Goal: Task Accomplishment & Management: Complete application form

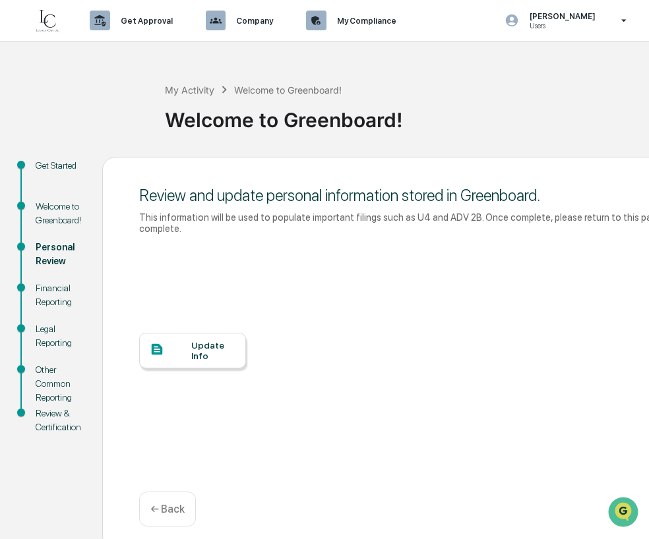
click at [188, 342] on div at bounding box center [171, 350] width 42 height 16
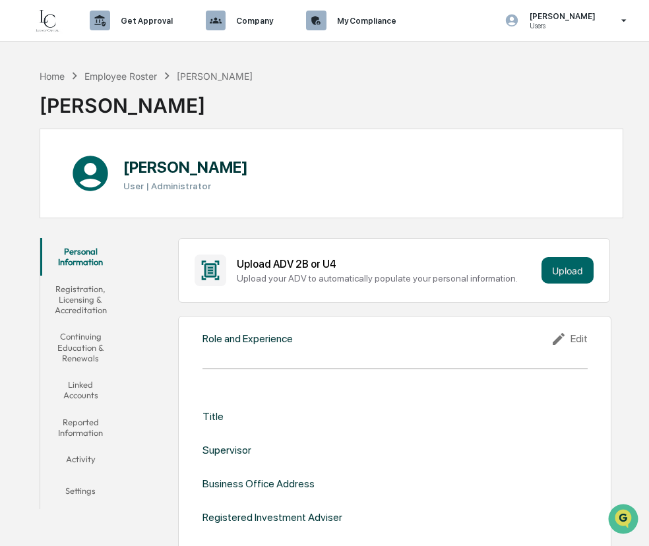
click at [386, 368] on div at bounding box center [394, 368] width 385 height 1
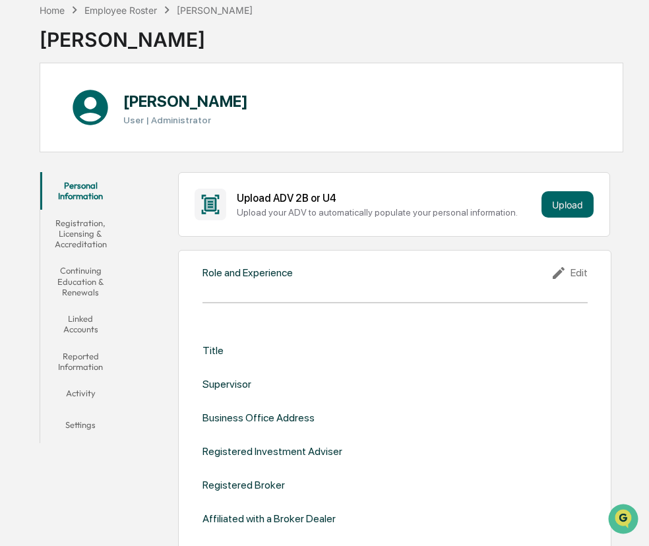
click at [579, 269] on div "Edit" at bounding box center [568, 273] width 37 height 16
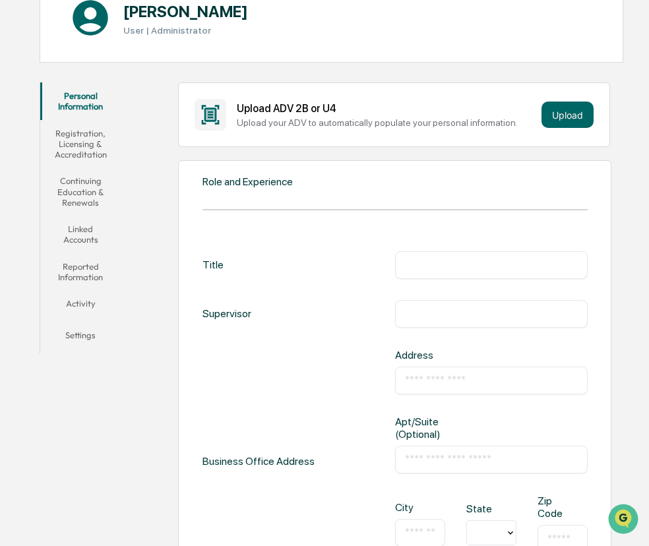
scroll to position [198, 0]
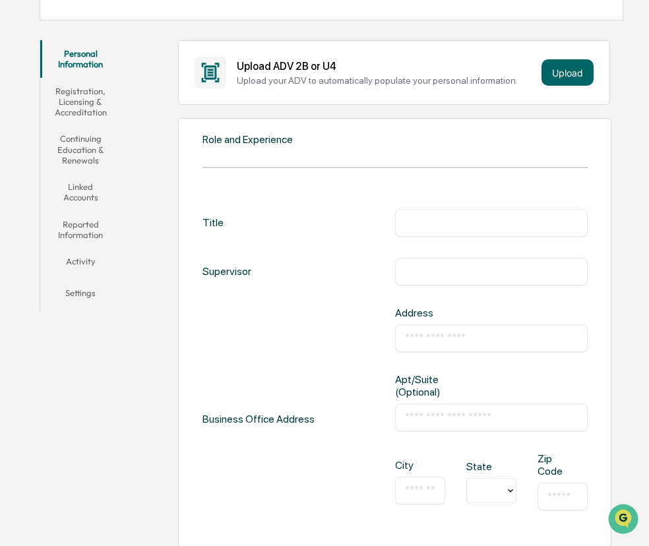
click at [448, 219] on input "text" at bounding box center [491, 222] width 173 height 13
type input "**********"
click at [427, 276] on input "text" at bounding box center [491, 271] width 173 height 13
type input "**********"
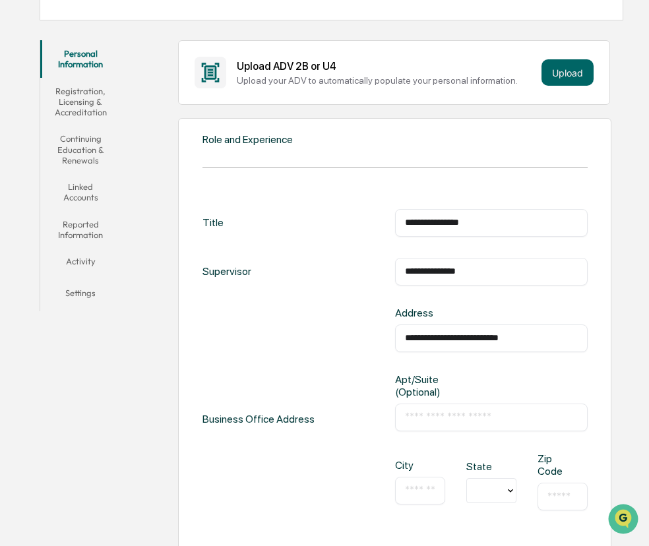
click at [506, 425] on div "​" at bounding box center [491, 417] width 192 height 28
click at [506, 416] on input "text" at bounding box center [491, 417] width 173 height 13
type input "***"
drag, startPoint x: 554, startPoint y: 339, endPoint x: 496, endPoint y: 330, distance: 58.7
click at [496, 332] on input "**********" at bounding box center [491, 338] width 173 height 13
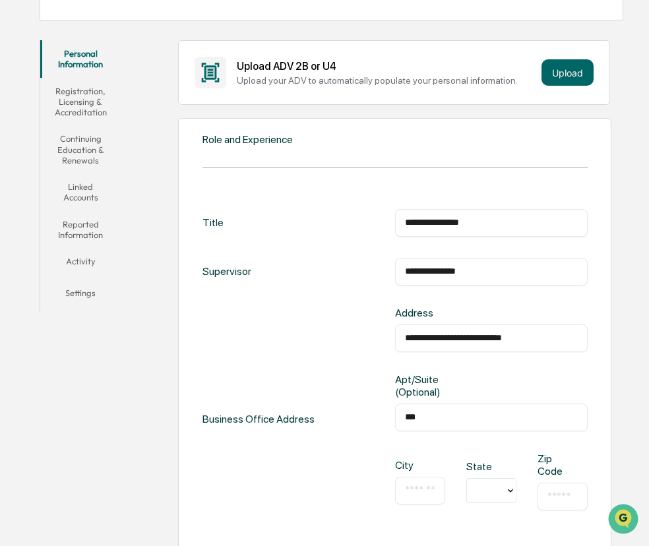
type input "**********"
click at [428, 490] on input "text" at bounding box center [420, 490] width 30 height 13
type input "**********"
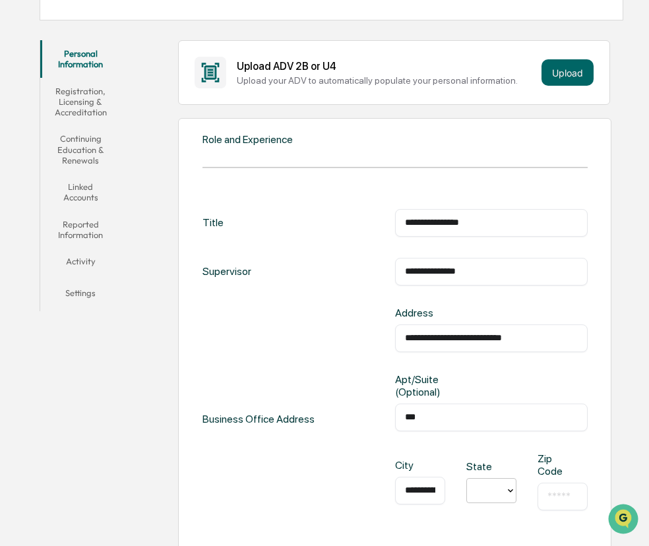
type input "*"
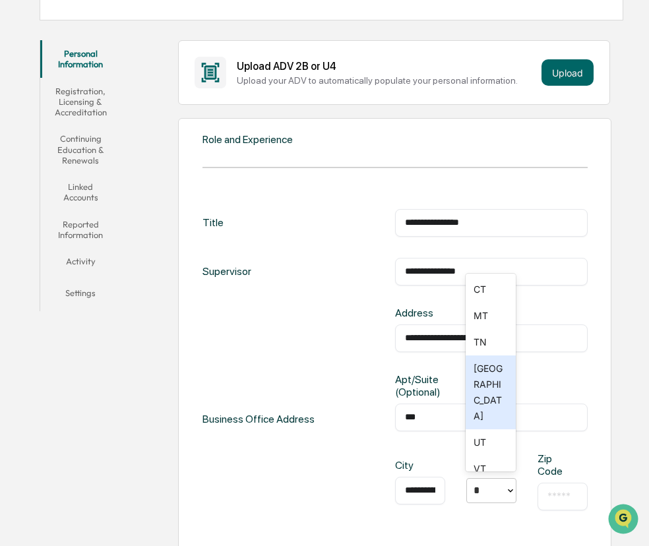
click at [490, 401] on div "[GEOGRAPHIC_DATA]" at bounding box center [490, 392] width 50 height 74
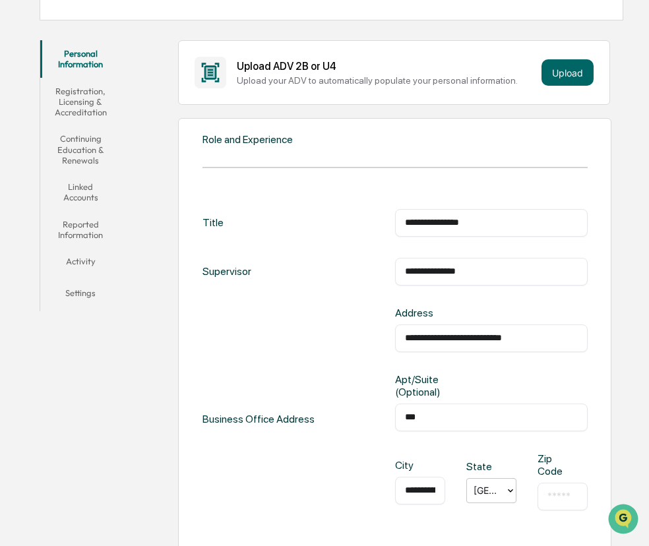
click at [576, 492] on input "text" at bounding box center [562, 496] width 30 height 13
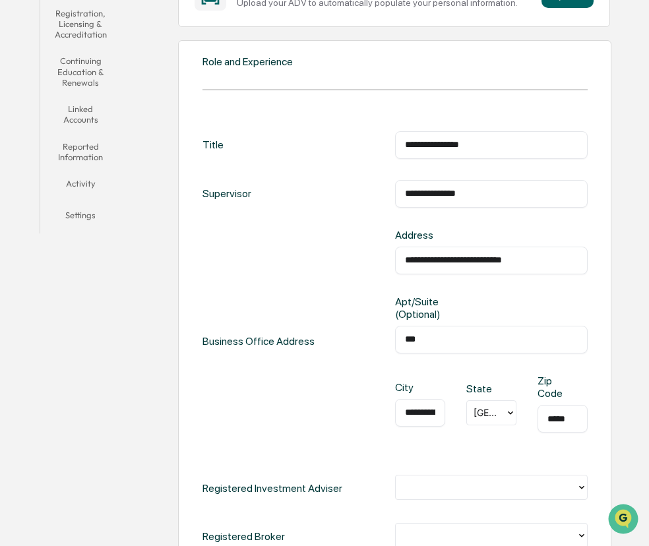
scroll to position [527, 0]
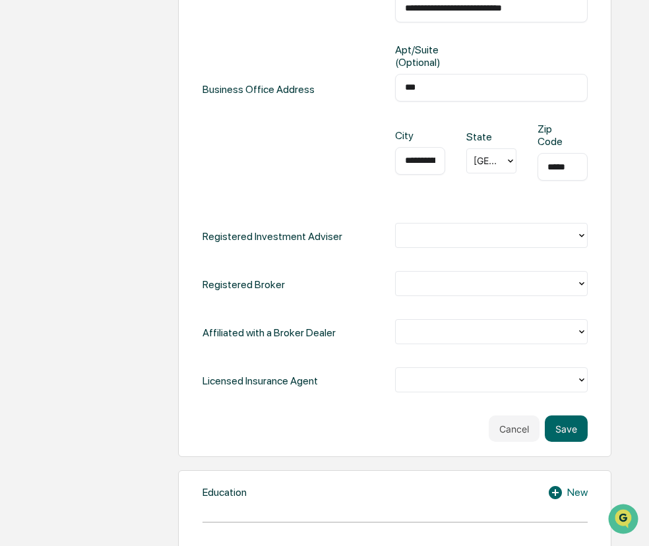
type input "*****"
click at [409, 229] on div at bounding box center [485, 235] width 167 height 15
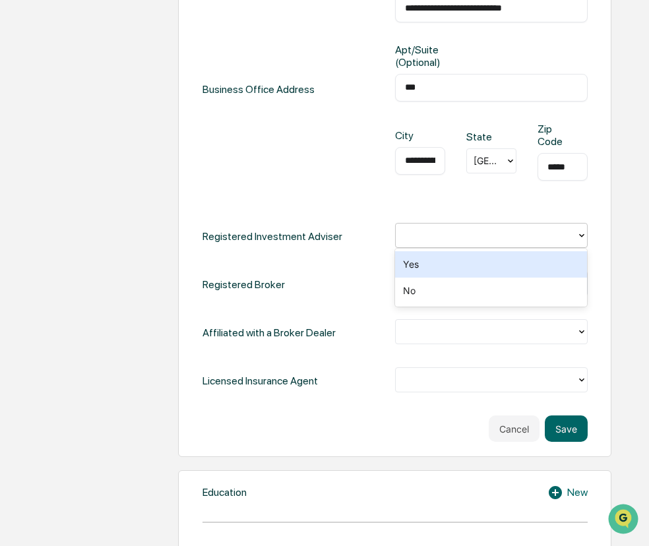
click at [408, 270] on div "Yes" at bounding box center [491, 264] width 192 height 26
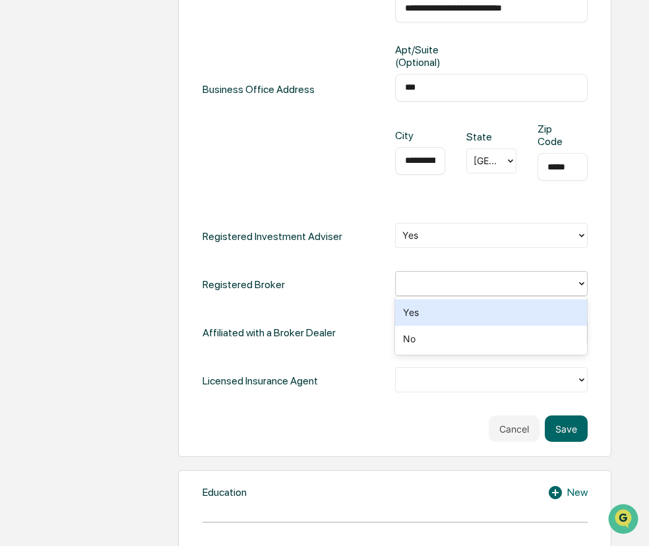
click at [426, 279] on div at bounding box center [485, 283] width 167 height 15
click at [440, 316] on div "Yes" at bounding box center [491, 312] width 192 height 26
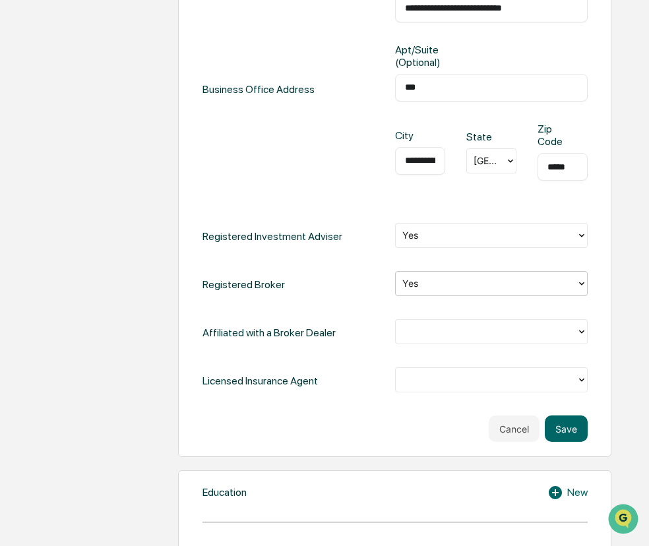
click at [442, 334] on div at bounding box center [485, 331] width 167 height 15
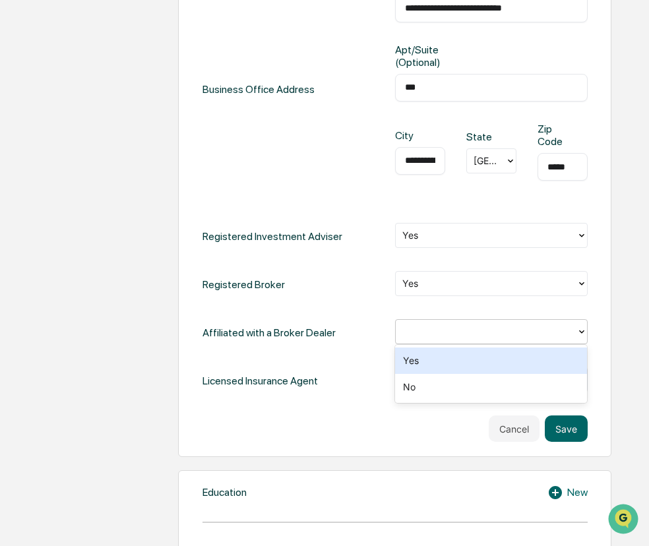
click at [449, 366] on div "Yes" at bounding box center [491, 360] width 192 height 26
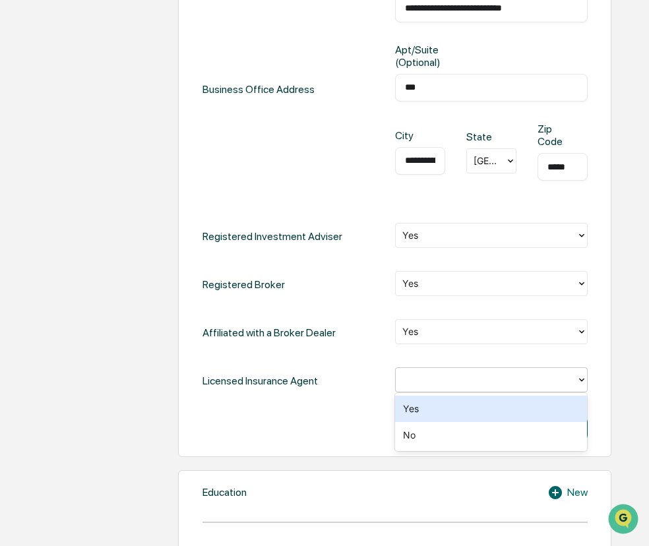
click at [452, 378] on div at bounding box center [485, 379] width 167 height 15
click at [450, 410] on div "Yes" at bounding box center [491, 409] width 192 height 26
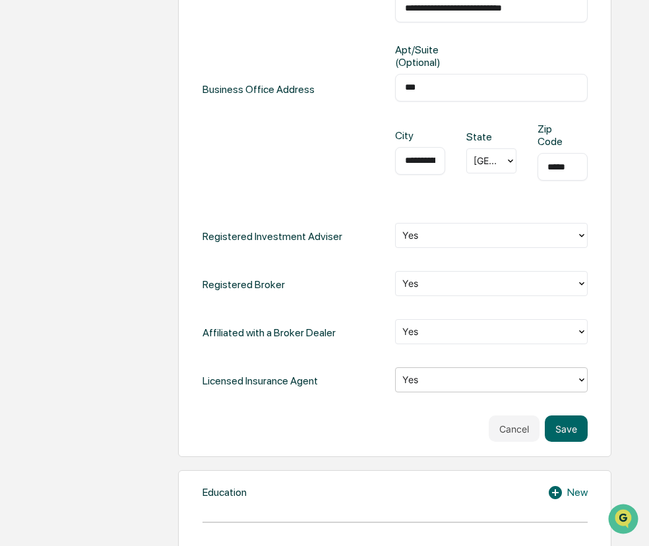
click at [355, 398] on div "**********" at bounding box center [394, 160] width 385 height 563
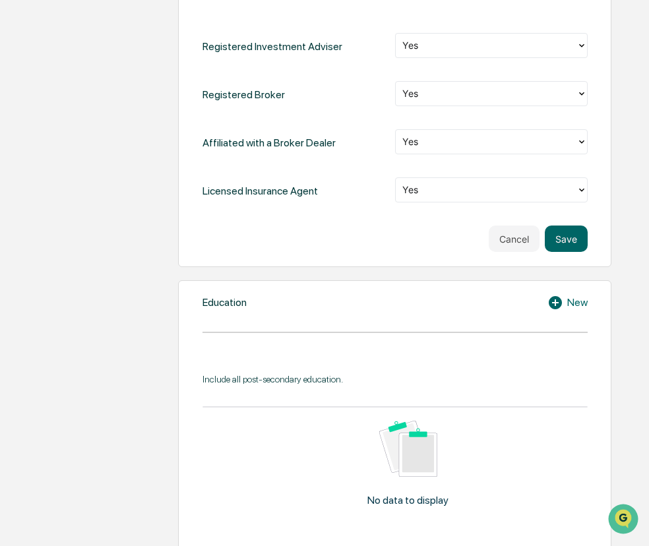
scroll to position [725, 0]
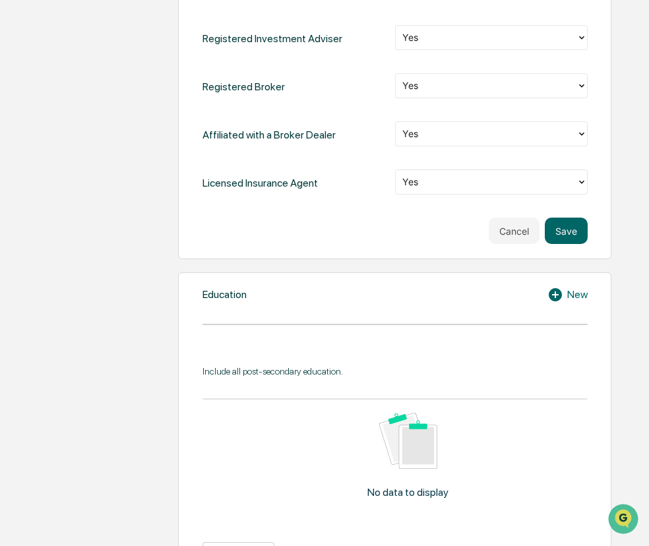
click at [564, 293] on icon at bounding box center [557, 295] width 20 height 16
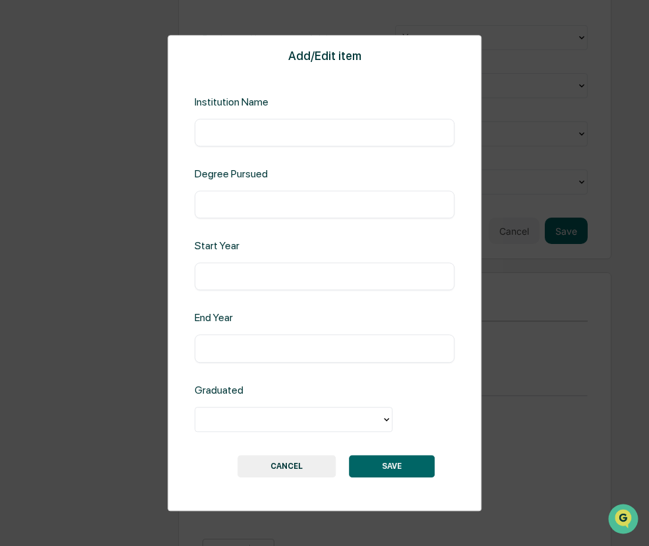
click at [306, 128] on input "text" at bounding box center [324, 132] width 240 height 13
type input "**********"
click at [279, 198] on input "text" at bounding box center [324, 204] width 240 height 13
type input "*"
type input "**********"
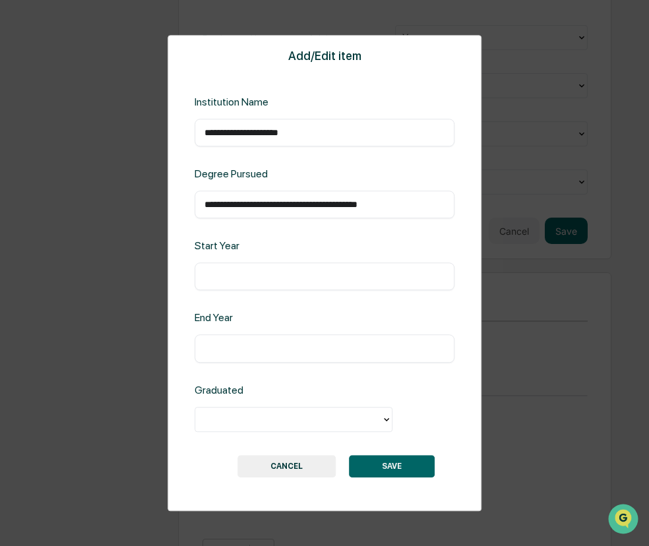
click at [343, 285] on div "​" at bounding box center [324, 277] width 260 height 28
click at [338, 270] on input "text" at bounding box center [324, 276] width 240 height 13
type input "****"
click at [349, 342] on input "text" at bounding box center [324, 348] width 240 height 13
type input "****"
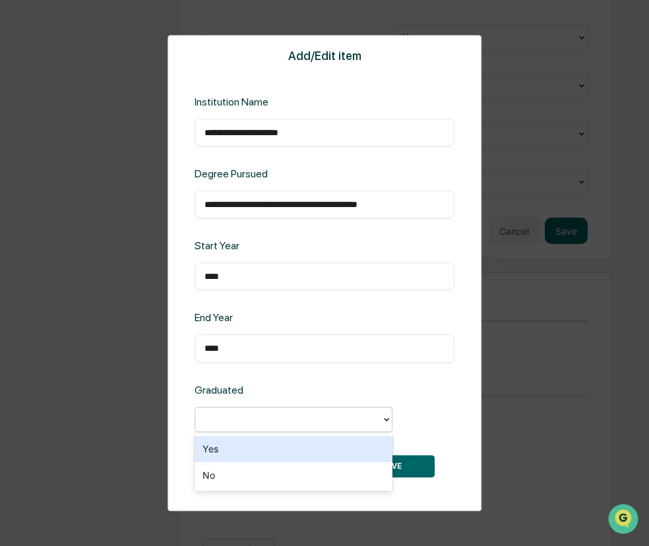
click at [324, 417] on div at bounding box center [288, 418] width 173 height 15
click at [307, 450] on div "Yes" at bounding box center [293, 449] width 198 height 26
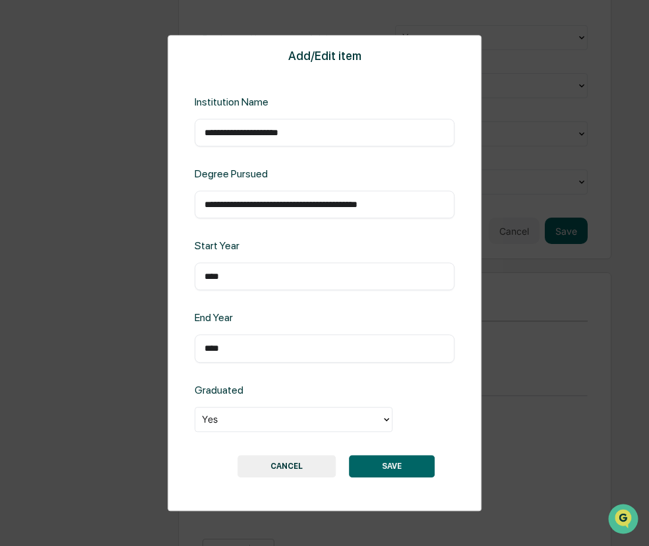
click at [396, 469] on button "SAVE" at bounding box center [392, 466] width 86 height 22
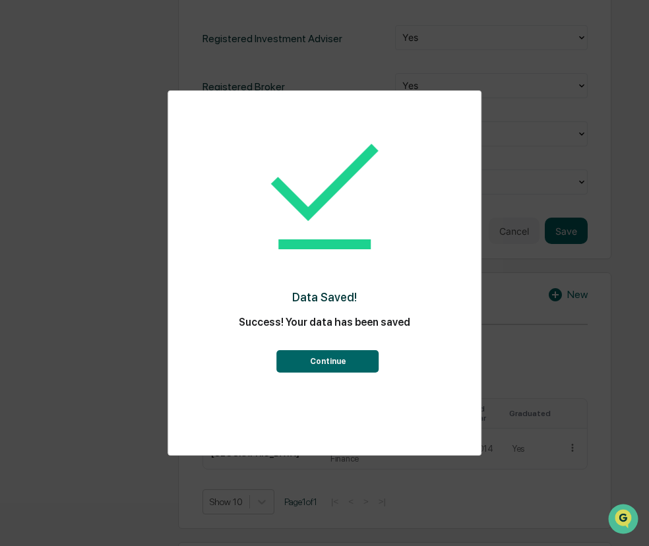
click at [340, 357] on button "Continue" at bounding box center [328, 361] width 102 height 22
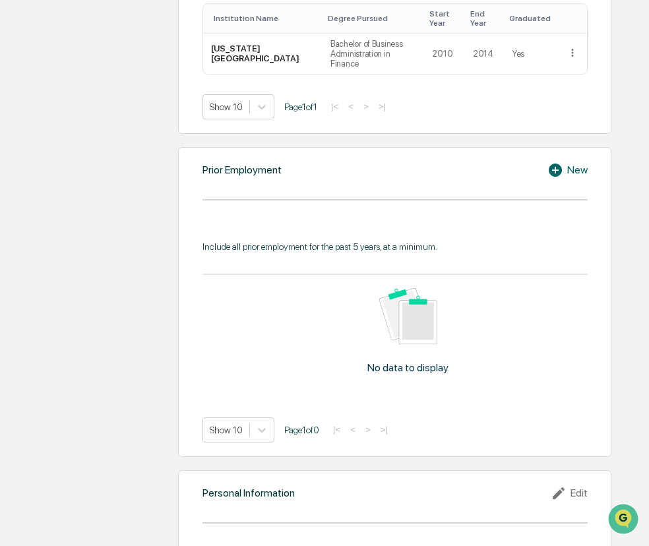
scroll to position [1121, 0]
click at [576, 162] on div "New" at bounding box center [567, 170] width 40 height 16
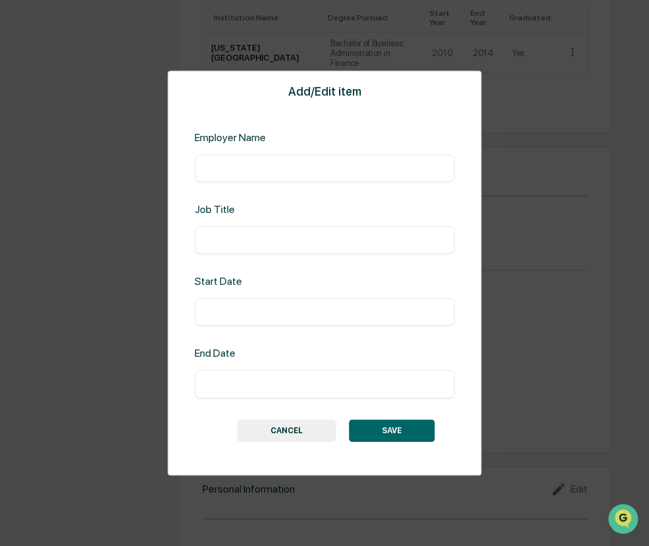
click at [268, 173] on input "text" at bounding box center [324, 168] width 240 height 13
type input "**********"
click at [256, 231] on div "​" at bounding box center [324, 240] width 260 height 28
click at [252, 242] on input "text" at bounding box center [324, 239] width 240 height 13
type input "**********"
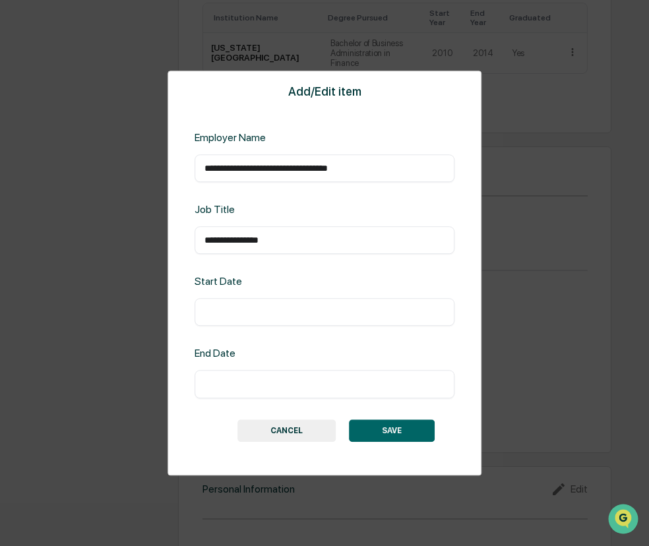
click at [245, 312] on input "text" at bounding box center [324, 312] width 240 height 13
type input "**********"
click at [243, 378] on input "text" at bounding box center [324, 384] width 240 height 13
click at [377, 425] on button "SAVE" at bounding box center [392, 430] width 86 height 22
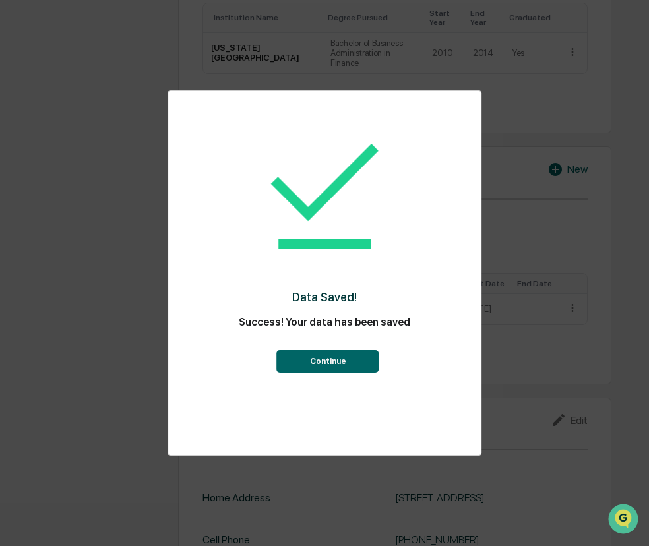
click at [359, 364] on button "Continue" at bounding box center [328, 361] width 102 height 22
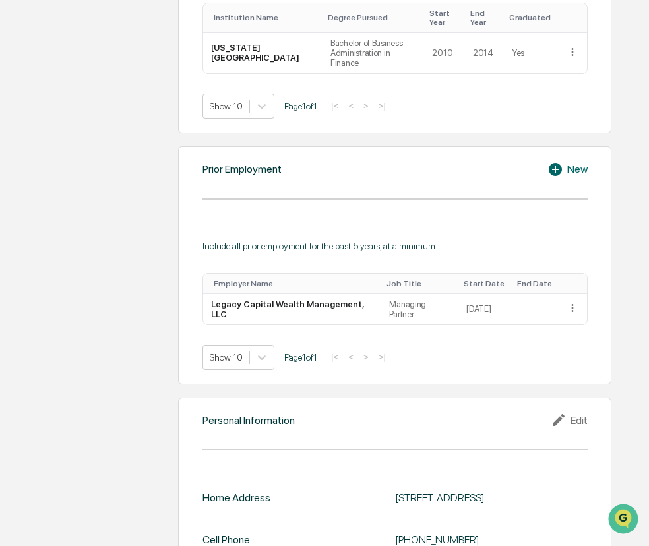
click at [570, 162] on div "New" at bounding box center [567, 170] width 40 height 16
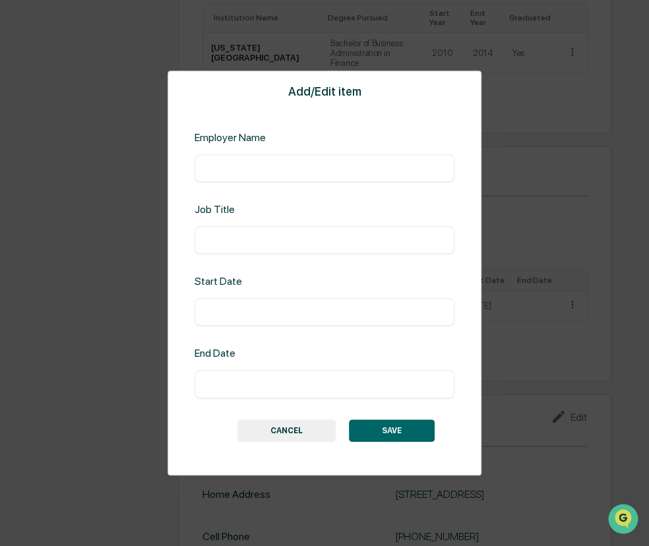
click at [310, 175] on div "​" at bounding box center [324, 168] width 260 height 28
click at [293, 169] on input "text" at bounding box center [324, 168] width 240 height 13
type input "**********"
click at [230, 247] on input "text" at bounding box center [324, 239] width 240 height 13
type input "*"
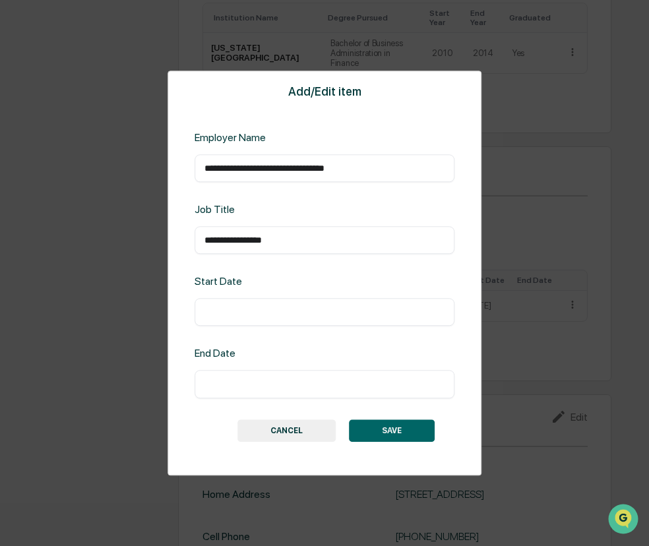
type input "**********"
click at [241, 310] on input "text" at bounding box center [324, 312] width 240 height 13
type input "**********"
click at [382, 425] on button "SAVE" at bounding box center [392, 430] width 86 height 22
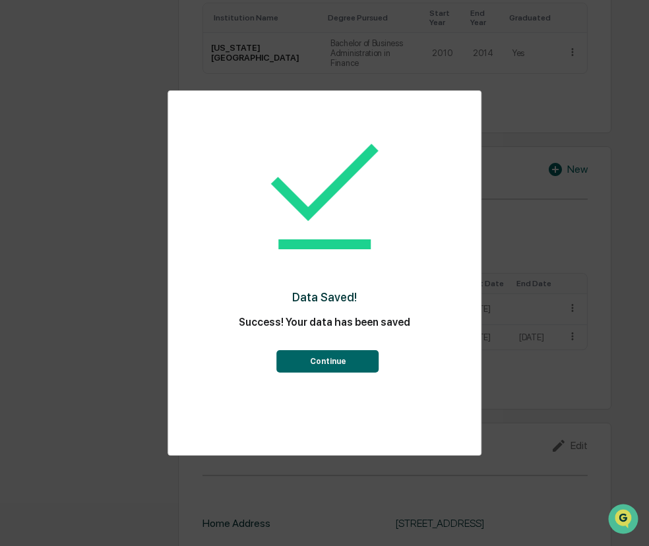
click at [343, 356] on button "Continue" at bounding box center [328, 361] width 102 height 22
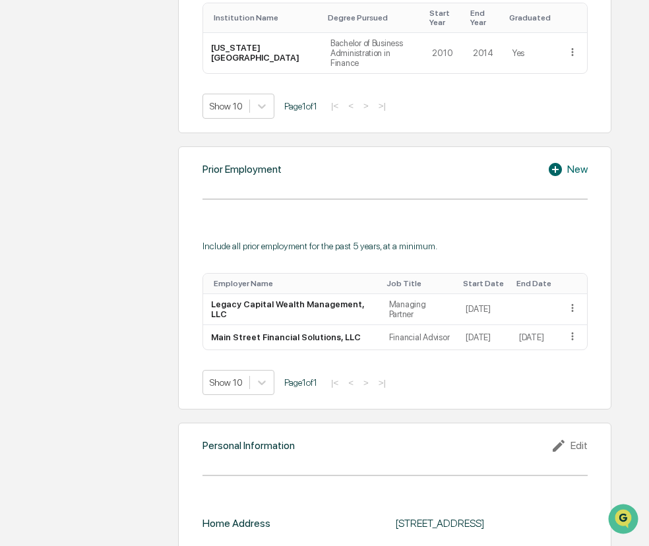
click at [568, 162] on div "New" at bounding box center [567, 170] width 40 height 16
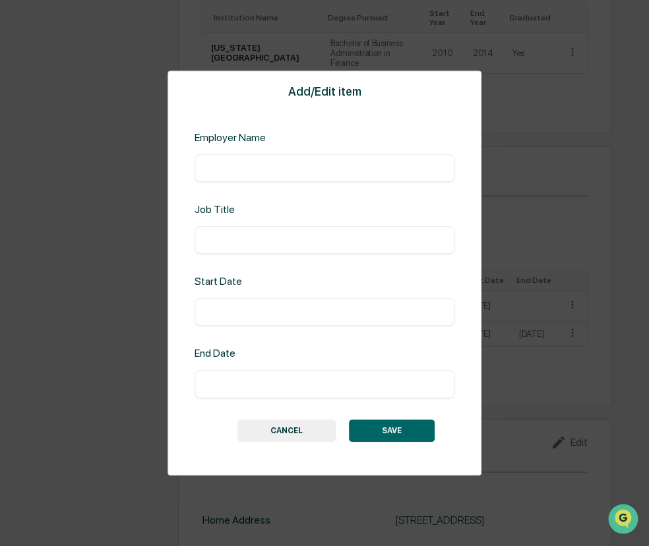
click at [409, 167] on input "text" at bounding box center [324, 168] width 240 height 13
type input "**********"
click at [333, 310] on input "text" at bounding box center [324, 312] width 240 height 13
type input "**********"
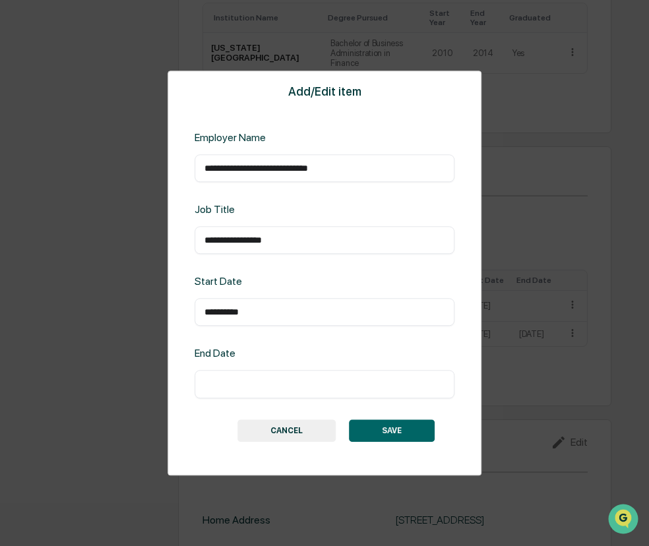
click at [340, 387] on input "text" at bounding box center [324, 384] width 240 height 13
type input "**********"
click at [425, 431] on button "SAVE" at bounding box center [392, 430] width 86 height 22
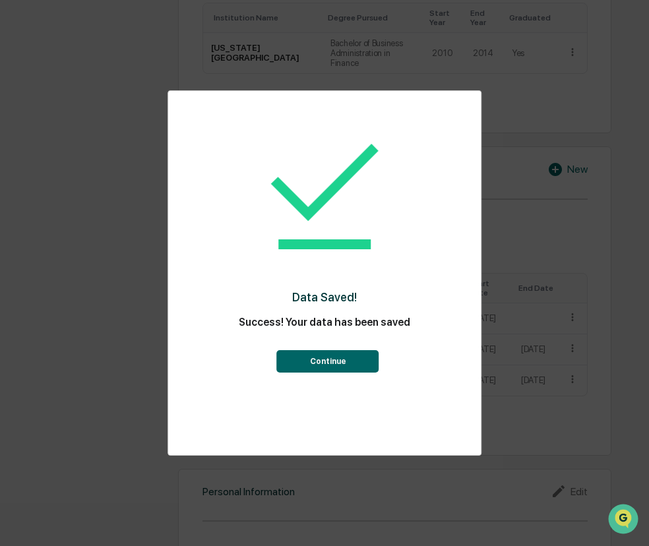
click at [341, 372] on button "Continue" at bounding box center [328, 361] width 102 height 22
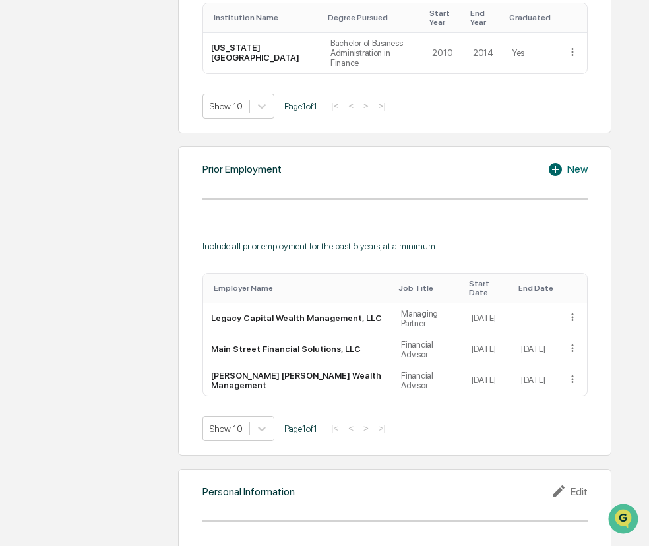
click at [583, 162] on div "New" at bounding box center [567, 170] width 40 height 16
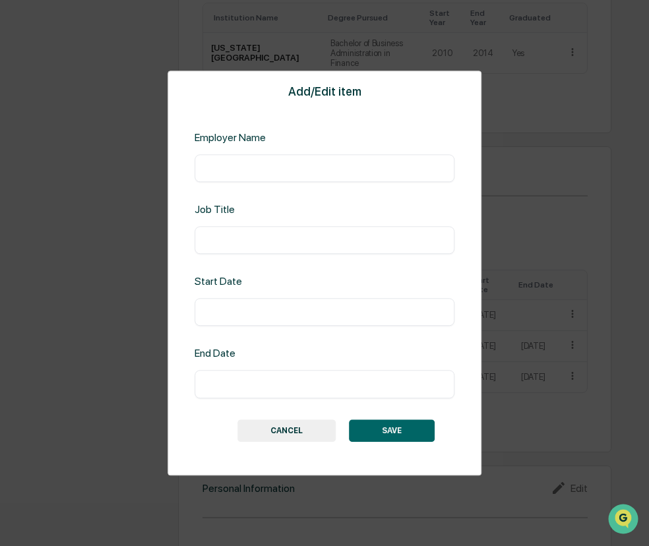
click at [326, 166] on input "text" at bounding box center [324, 168] width 240 height 13
type input "*"
type input "**********"
click at [343, 237] on input "text" at bounding box center [324, 239] width 240 height 13
type input "**********"
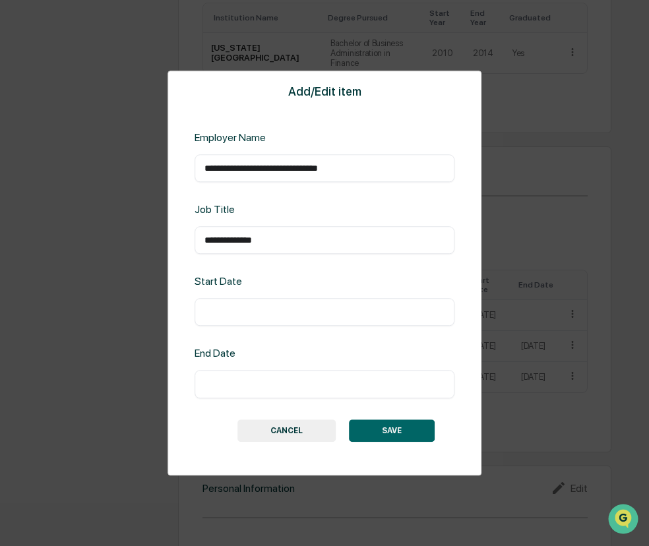
click at [300, 324] on div "​" at bounding box center [324, 313] width 260 height 28
click at [303, 310] on input "text" at bounding box center [324, 312] width 240 height 13
type input "**********"
click at [416, 431] on button "SAVE" at bounding box center [392, 430] width 86 height 22
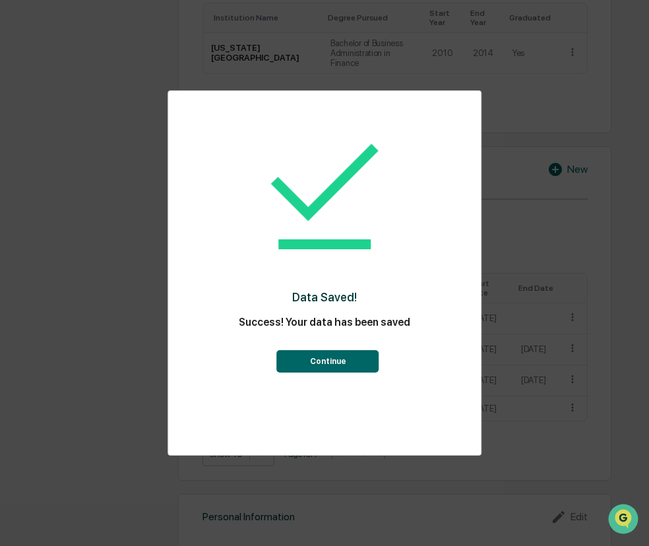
click at [343, 361] on button "Continue" at bounding box center [328, 361] width 102 height 22
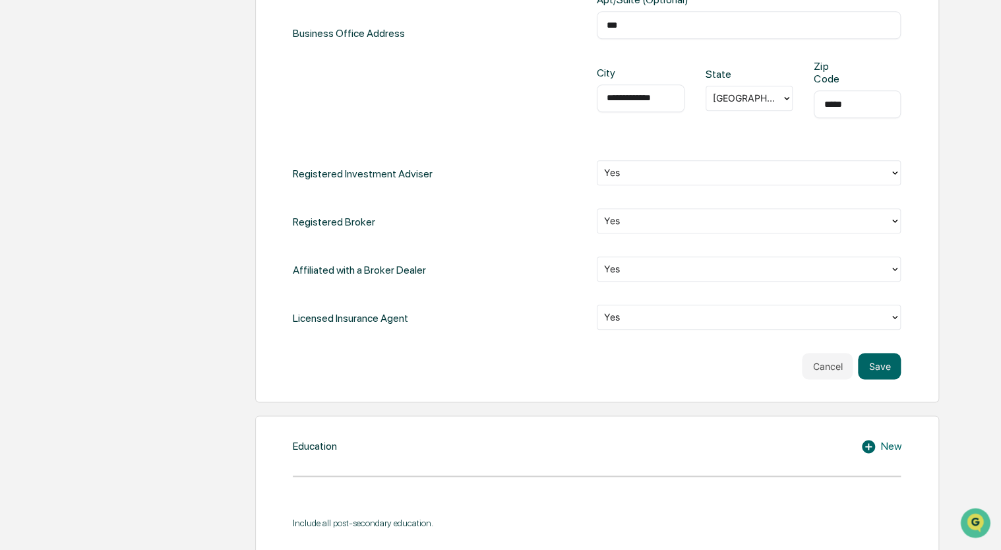
scroll to position [592, 0]
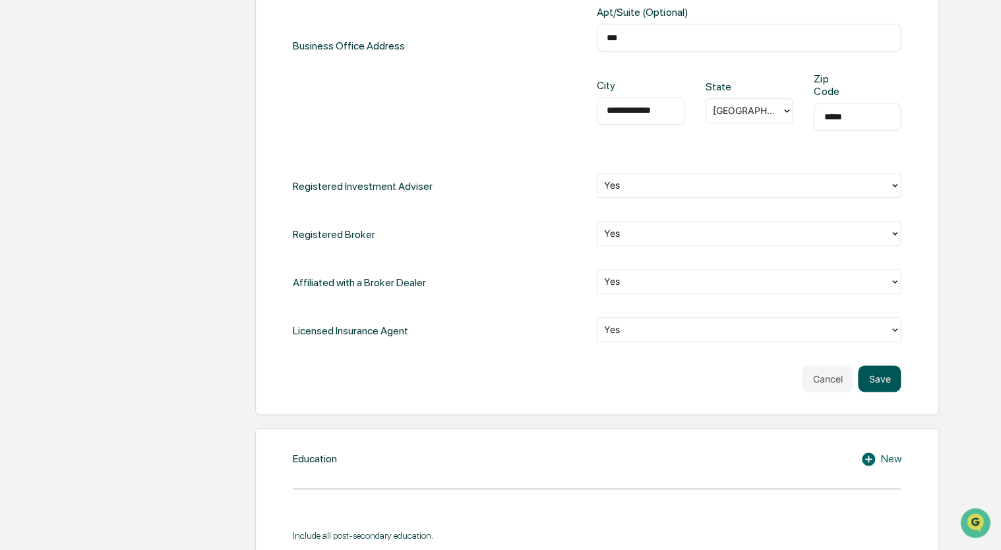
click at [648, 375] on button "Save" at bounding box center [879, 378] width 43 height 26
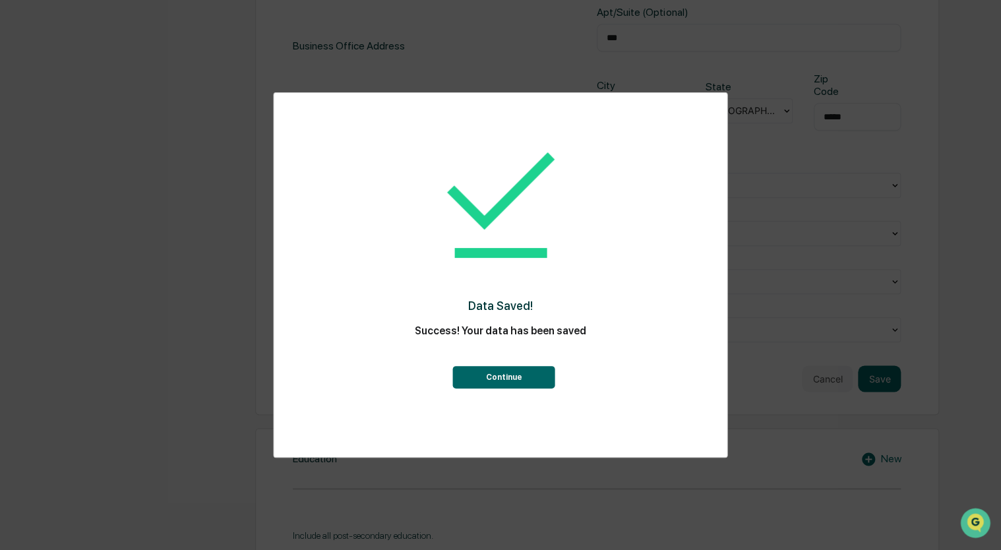
click at [505, 384] on button "Continue" at bounding box center [504, 377] width 102 height 22
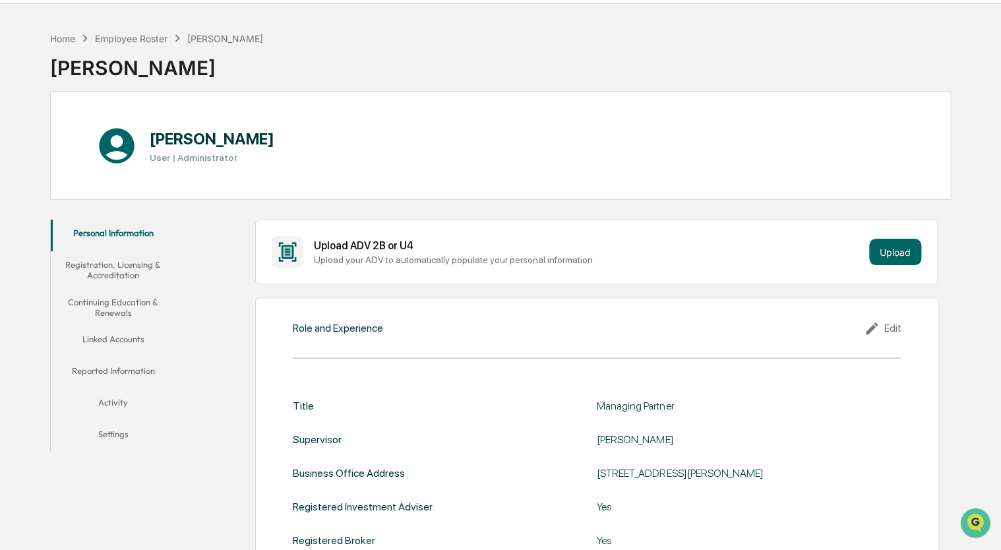
scroll to position [19, 0]
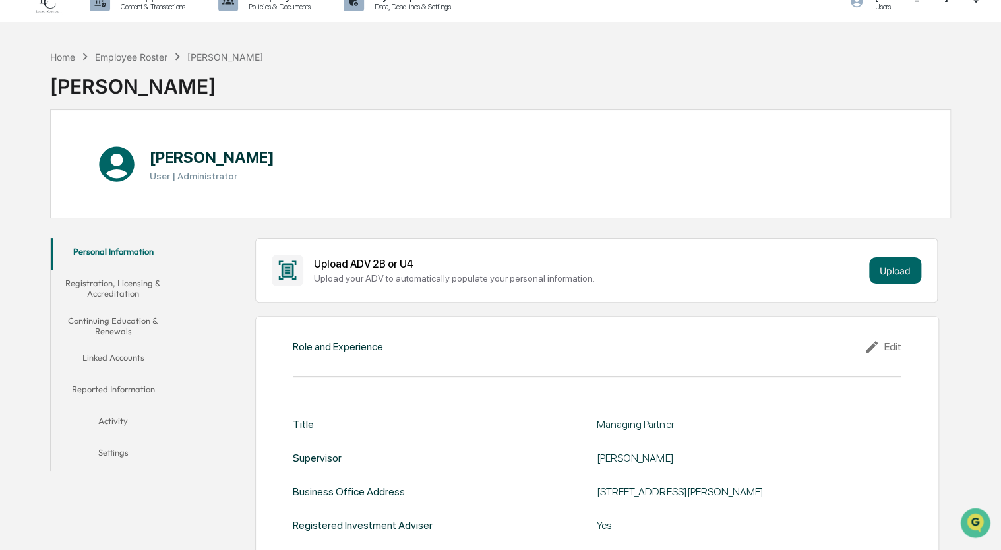
click at [100, 289] on button "Registration, Licensing & Accreditation" at bounding box center [113, 289] width 125 height 38
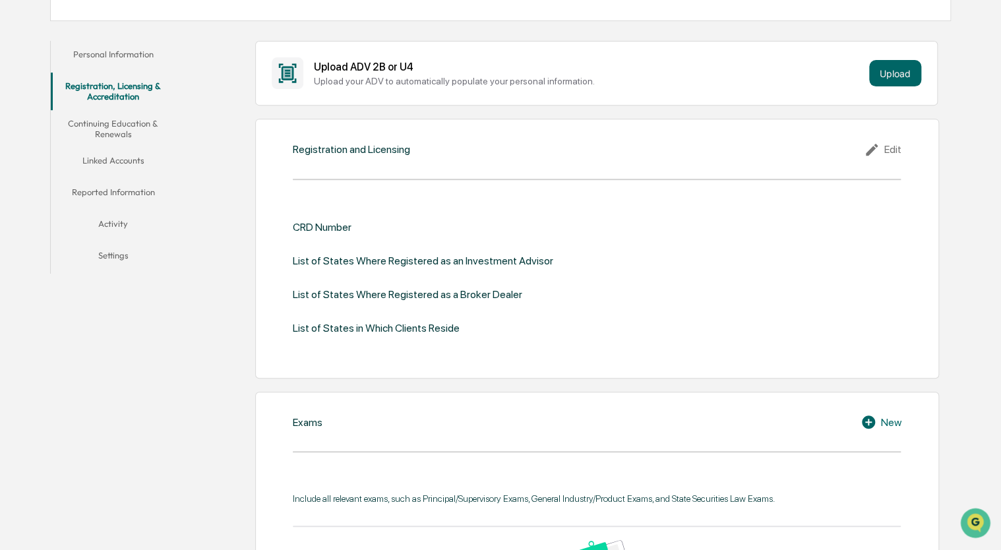
scroll to position [217, 0]
click at [648, 148] on icon at bounding box center [872, 149] width 12 height 12
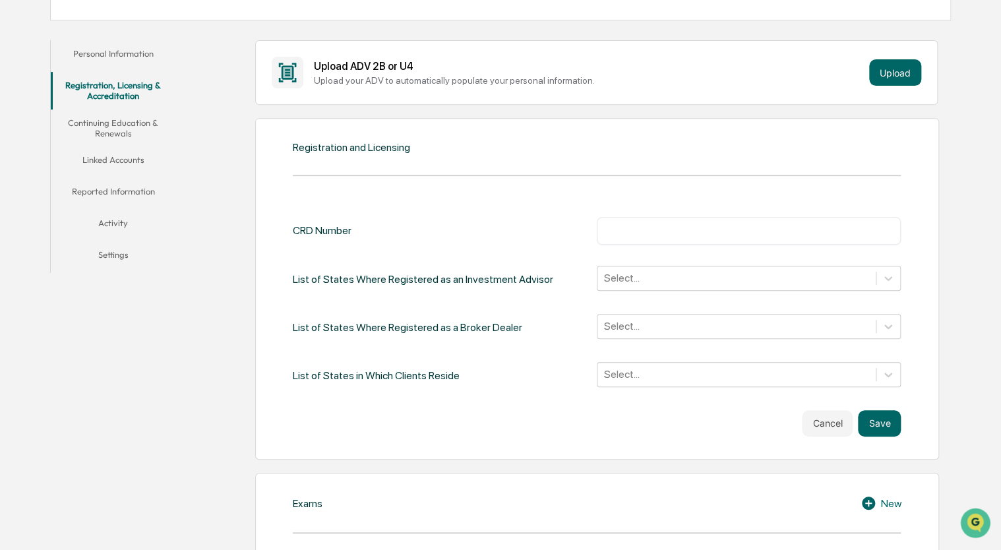
click at [648, 231] on input "text" at bounding box center [748, 230] width 284 height 13
type input "*******"
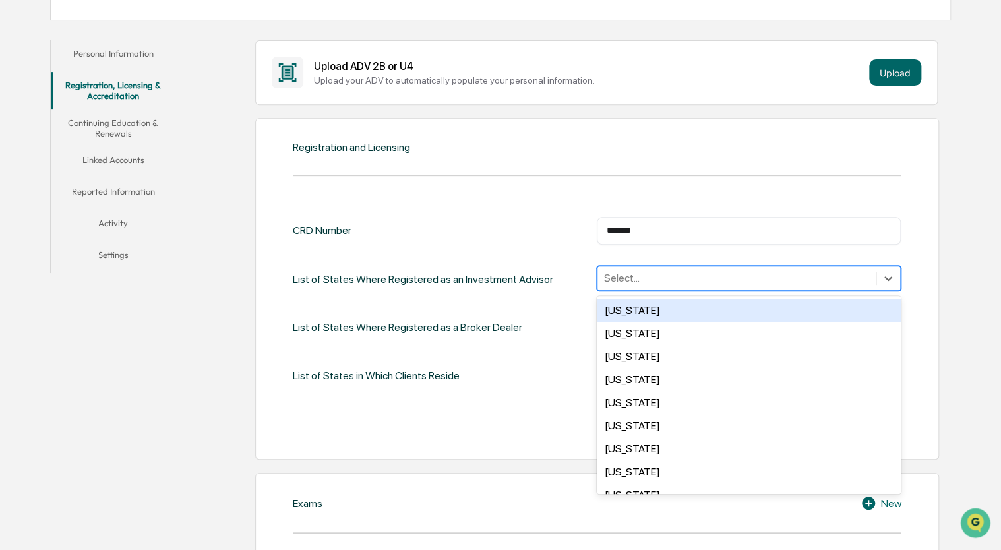
click at [648, 277] on div at bounding box center [736, 277] width 265 height 15
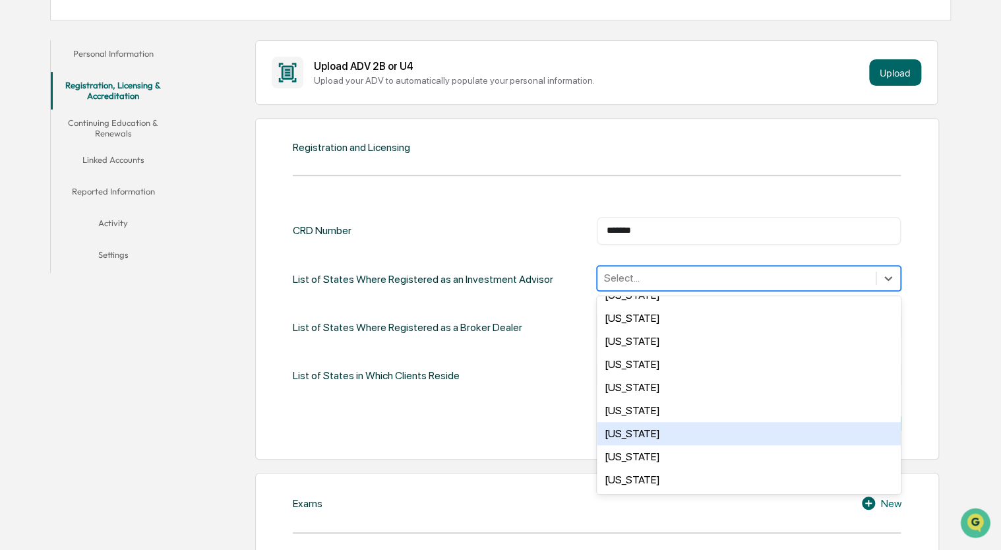
scroll to position [923, 0]
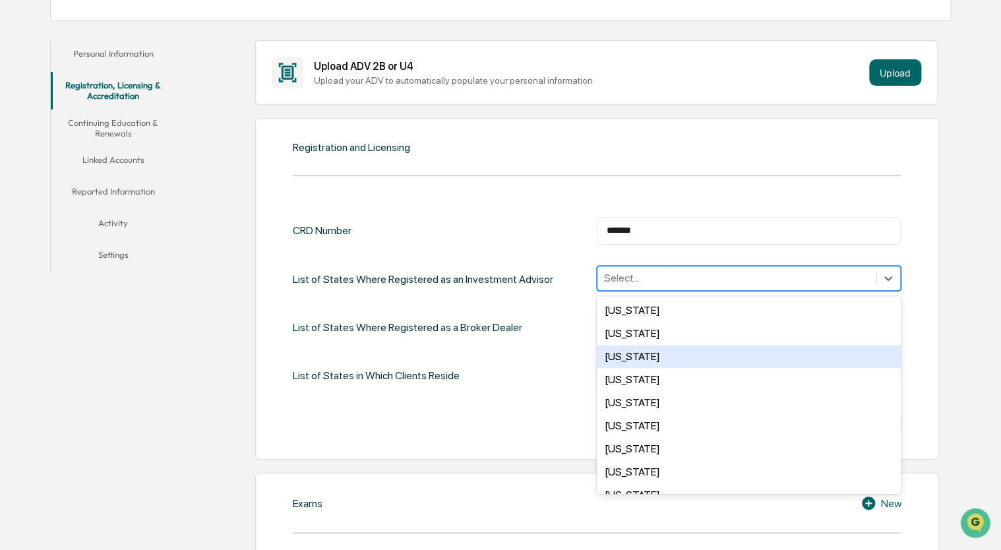
click at [648, 359] on div "[US_STATE]" at bounding box center [749, 356] width 304 height 23
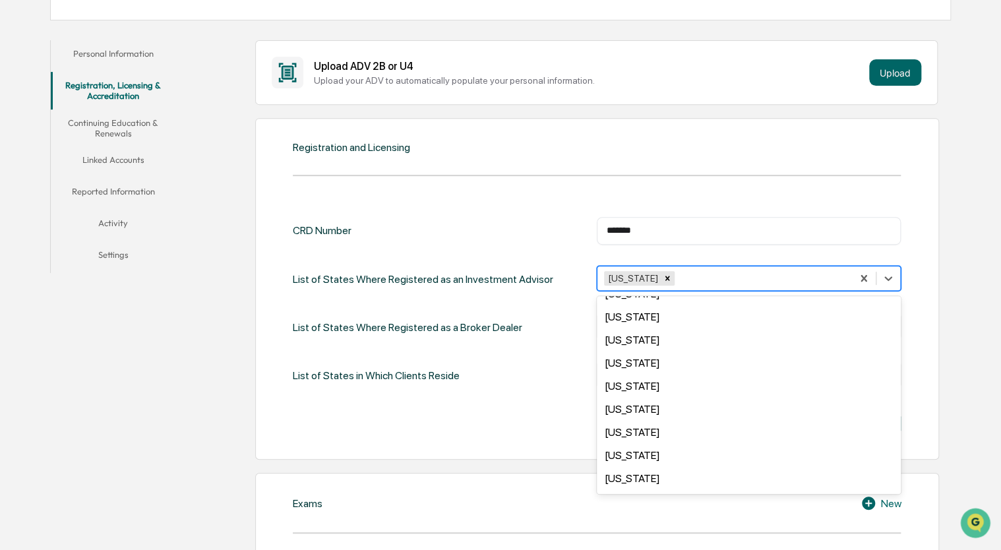
scroll to position [0, 0]
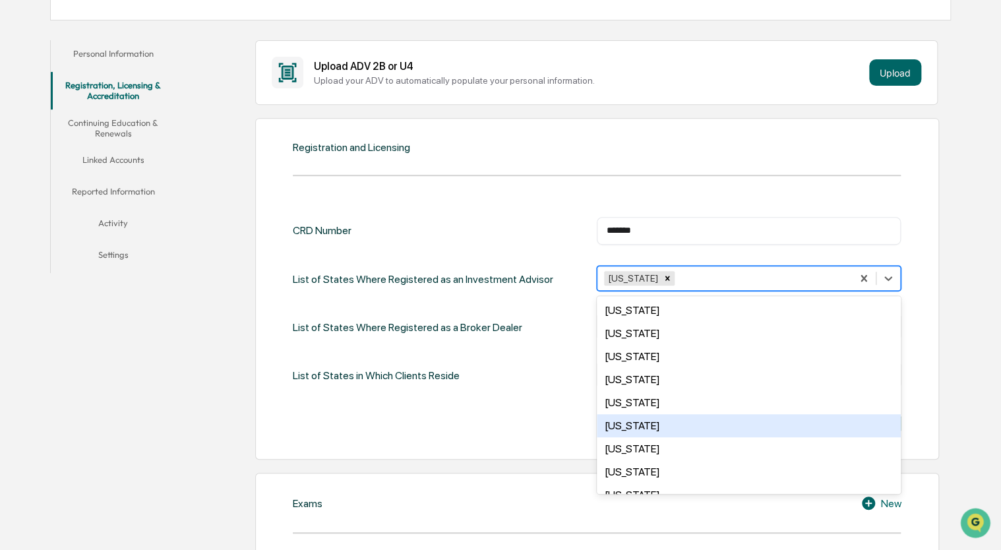
click at [648, 421] on div "[US_STATE]" at bounding box center [749, 425] width 304 height 23
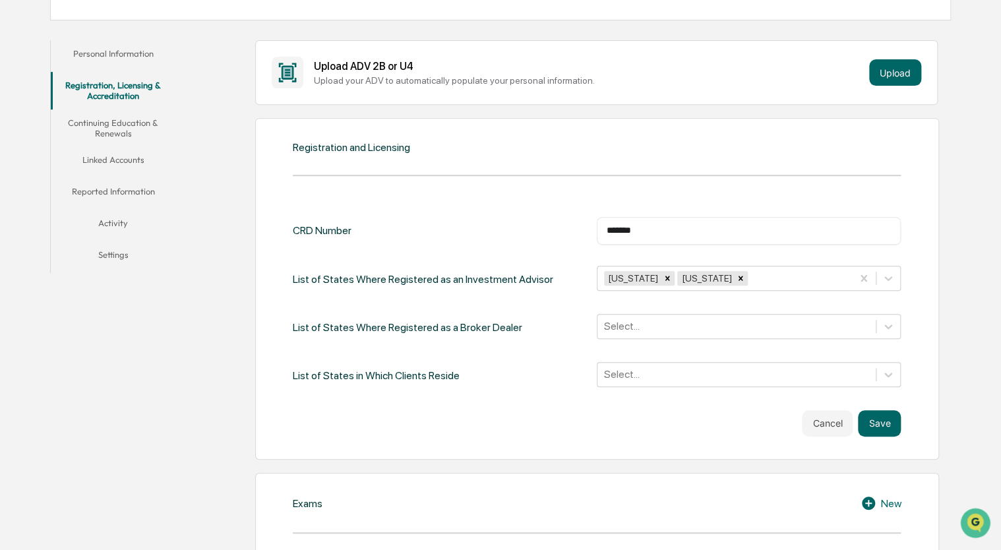
click at [519, 404] on div "CRD Number ******* ​ List of States Where Registered as an Investment Advisor […" at bounding box center [597, 327] width 608 height 220
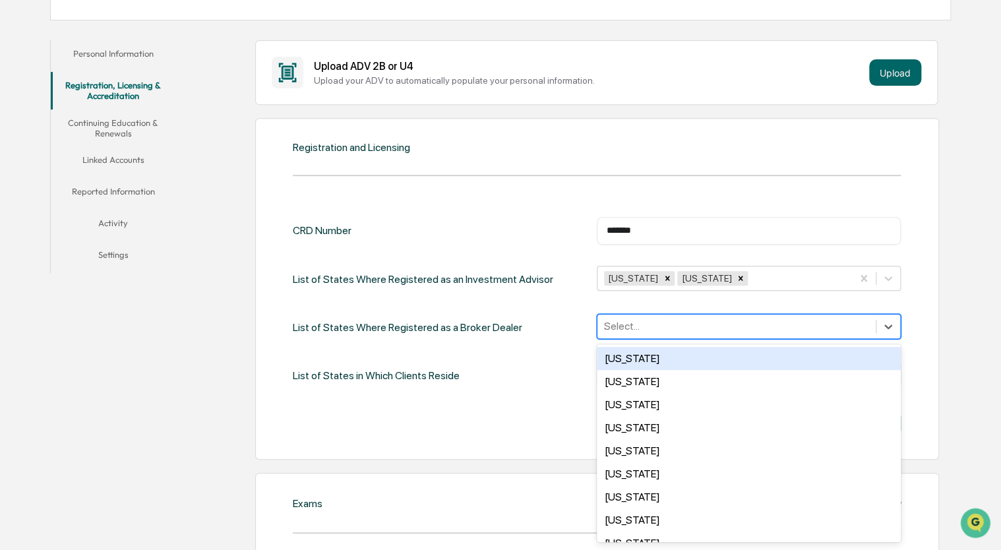
click at [618, 326] on div at bounding box center [736, 325] width 265 height 15
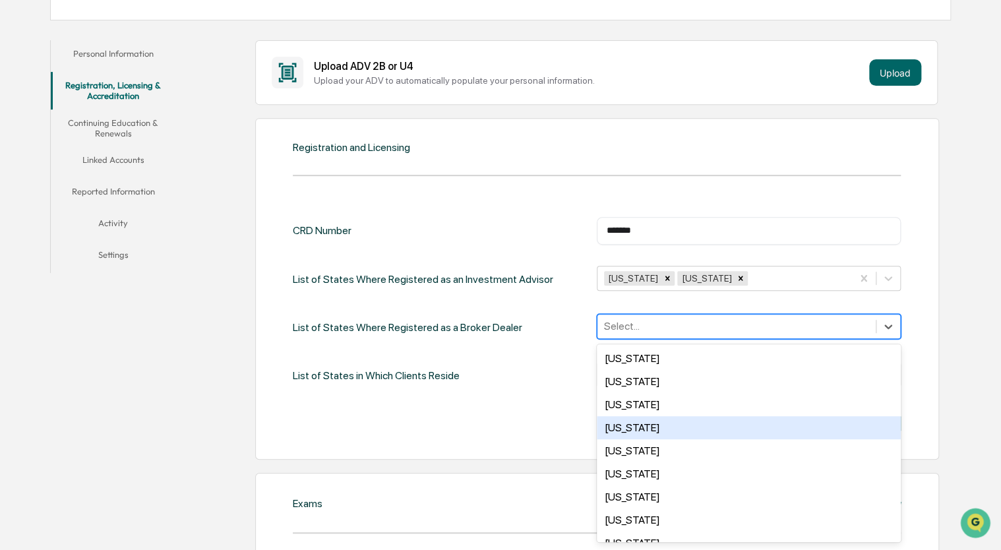
scroll to position [923, 0]
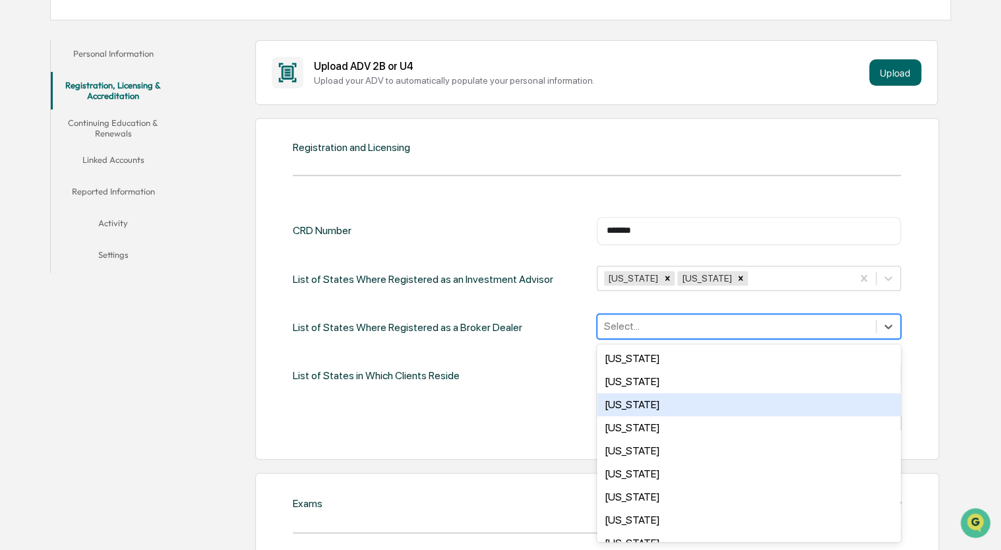
click at [645, 412] on div "[US_STATE]" at bounding box center [749, 404] width 304 height 23
click at [488, 373] on div "List of States in Which Clients Reside Select..." at bounding box center [597, 375] width 608 height 27
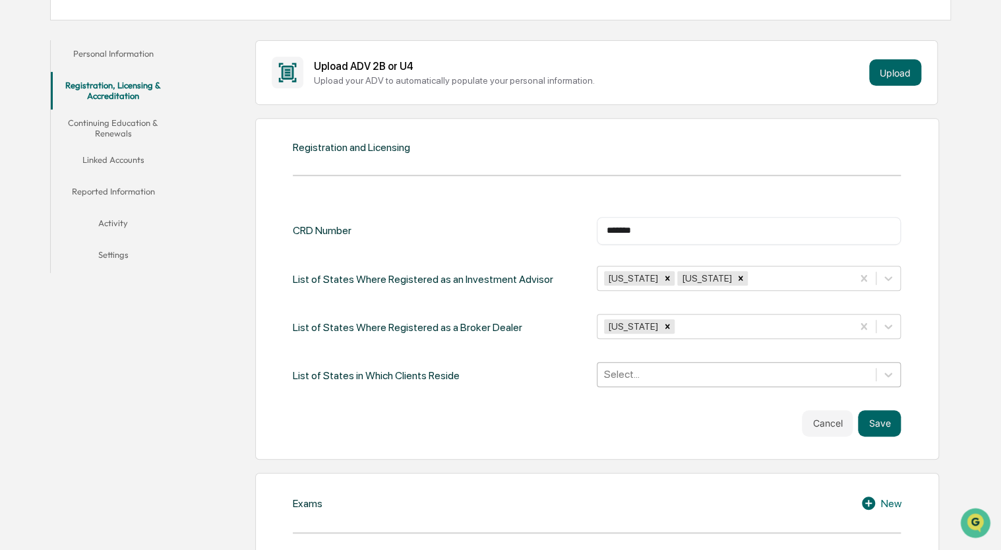
scroll to position [261, 0]
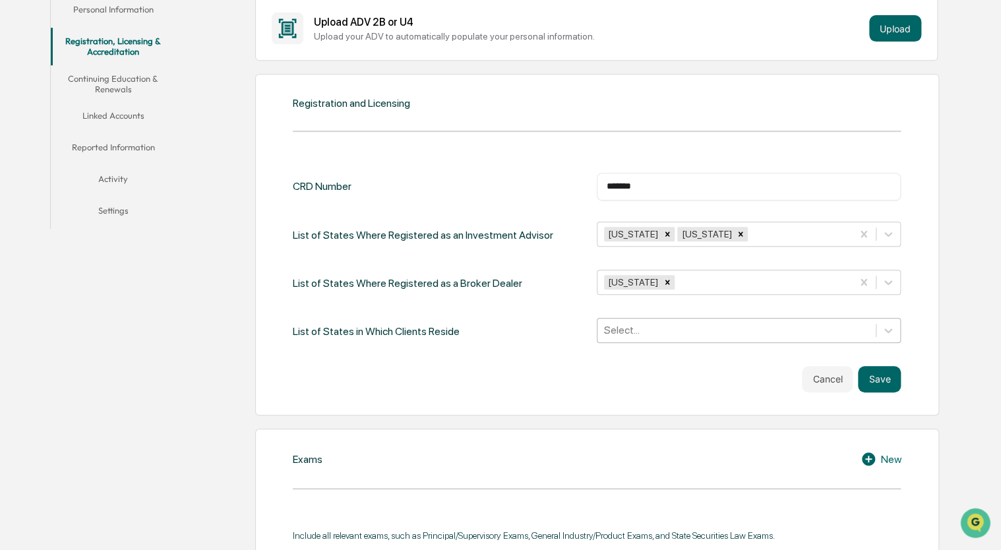
click at [622, 343] on div "Select..." at bounding box center [749, 330] width 304 height 25
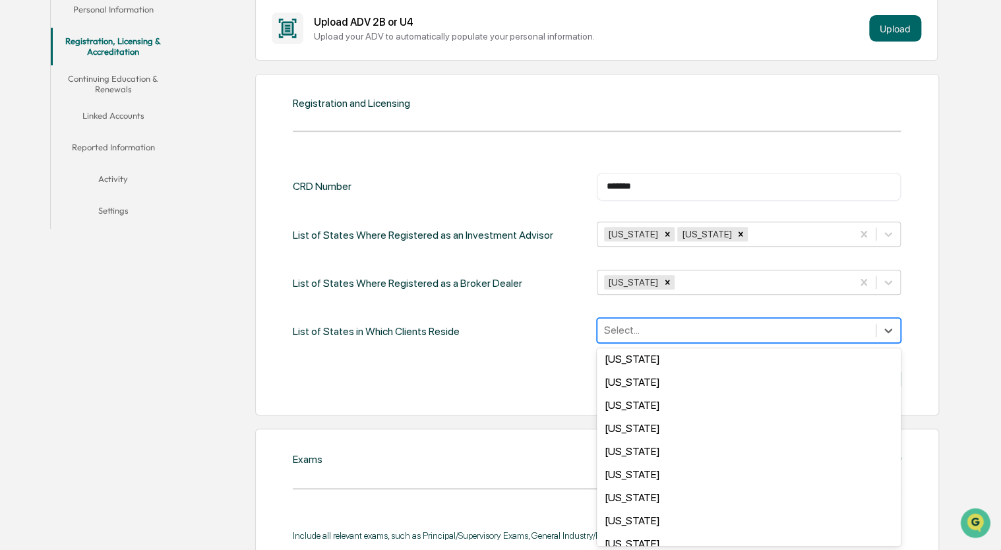
scroll to position [857, 0]
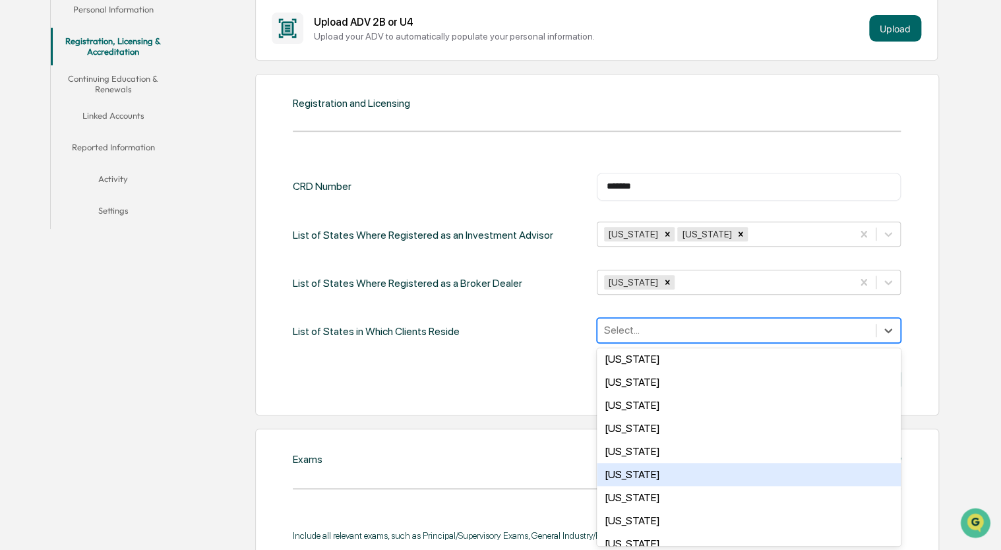
click at [648, 475] on div "[US_STATE]" at bounding box center [749, 474] width 304 height 23
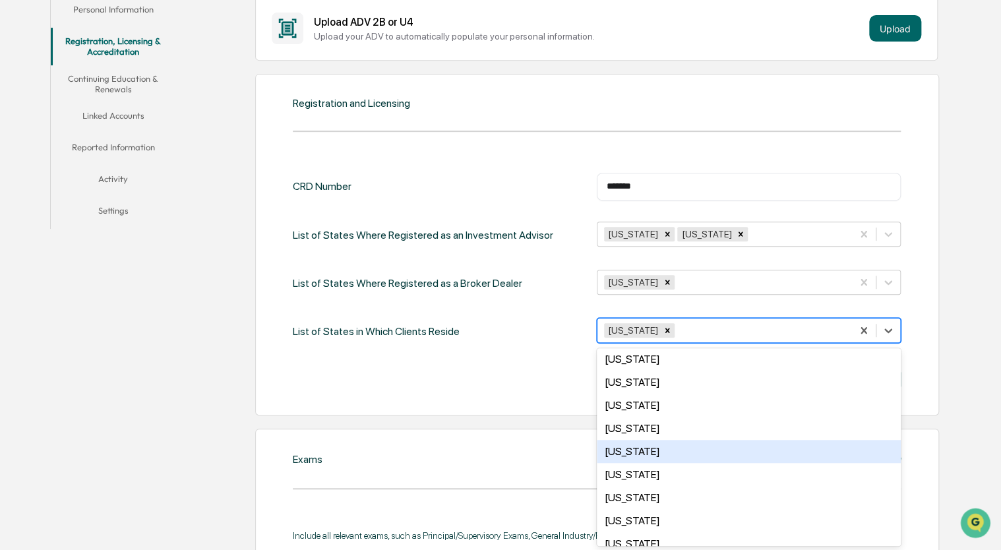
click at [521, 399] on div "Registration and Licensing CRD Number ******* ​ List of States Where Registered…" at bounding box center [597, 244] width 684 height 341
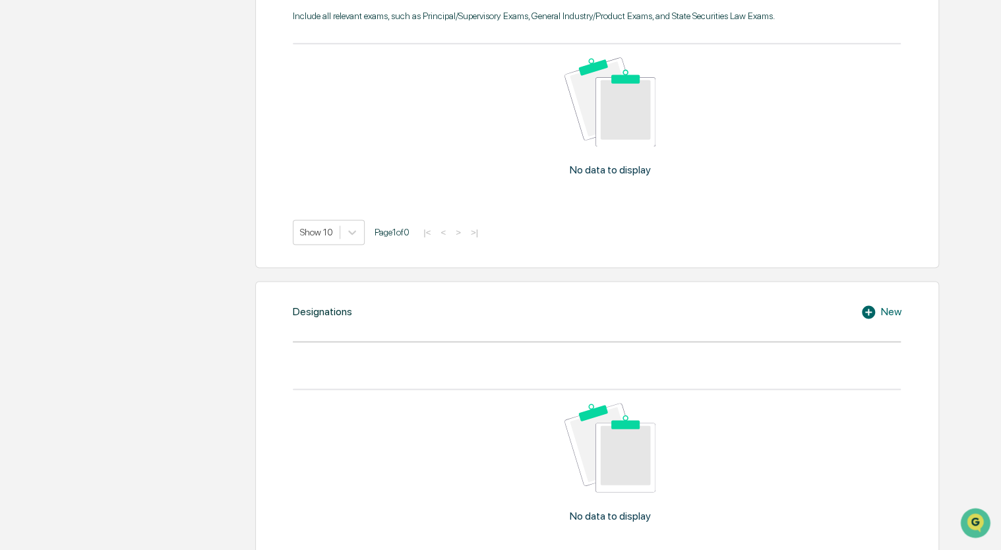
scroll to position [920, 0]
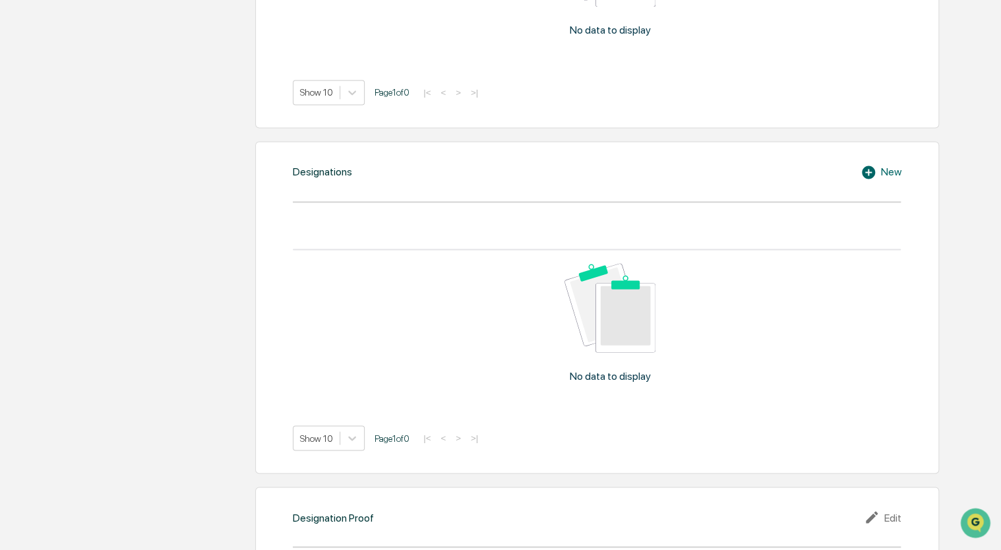
click at [648, 173] on icon at bounding box center [868, 171] width 13 height 13
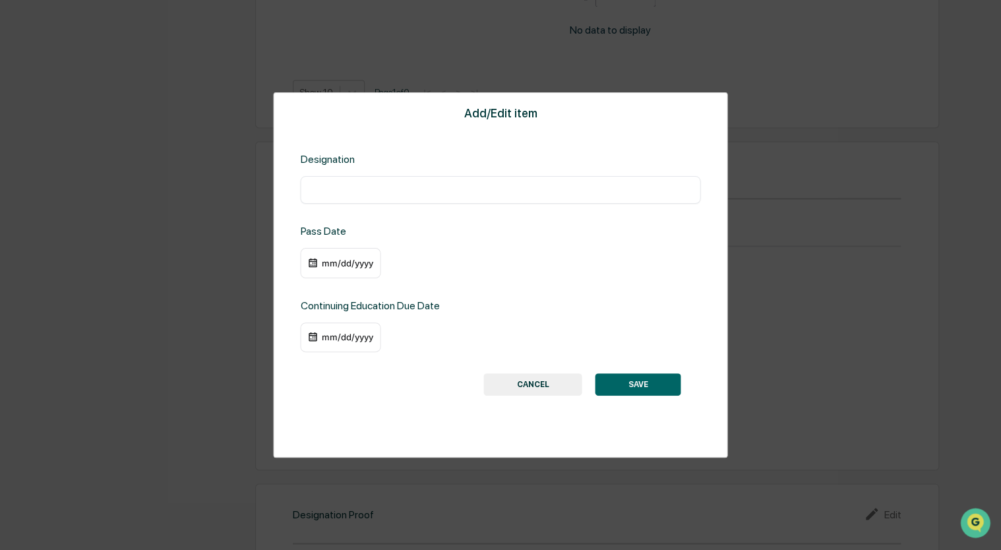
click at [461, 187] on input "text" at bounding box center [500, 189] width 380 height 13
type input "***"
click at [316, 266] on img at bounding box center [312, 263] width 11 height 11
click at [309, 263] on img at bounding box center [312, 263] width 11 height 11
click at [345, 260] on div "mm/dd/yyyy" at bounding box center [346, 263] width 53 height 11
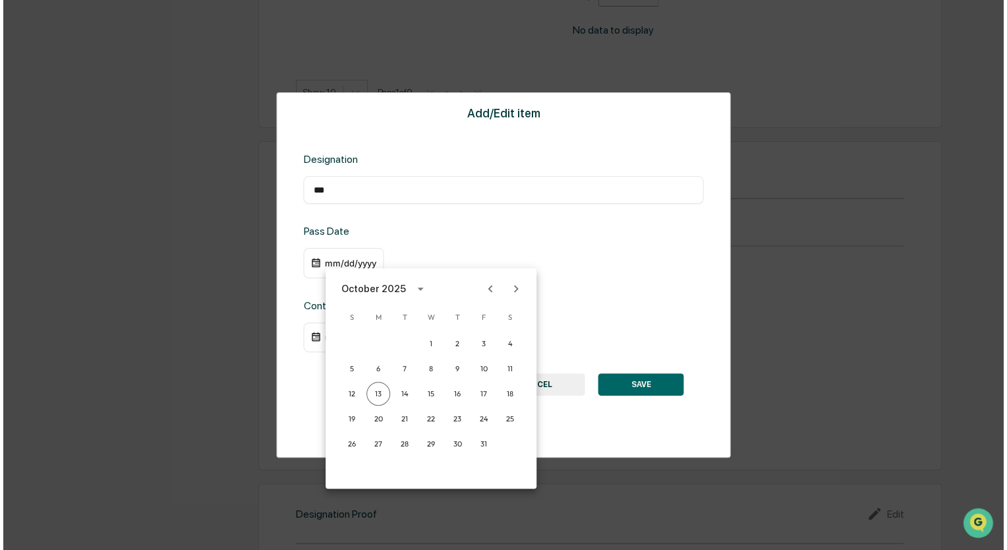
scroll to position [922, 0]
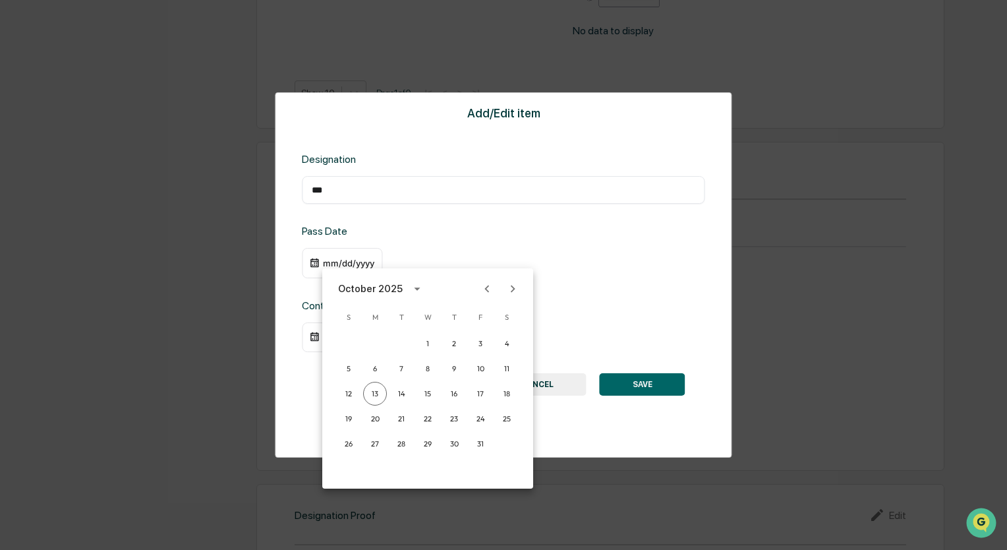
click at [488, 287] on icon "Previous month" at bounding box center [487, 288] width 15 height 15
click at [394, 293] on button "calendar view is open, switch to year view" at bounding box center [383, 288] width 21 height 21
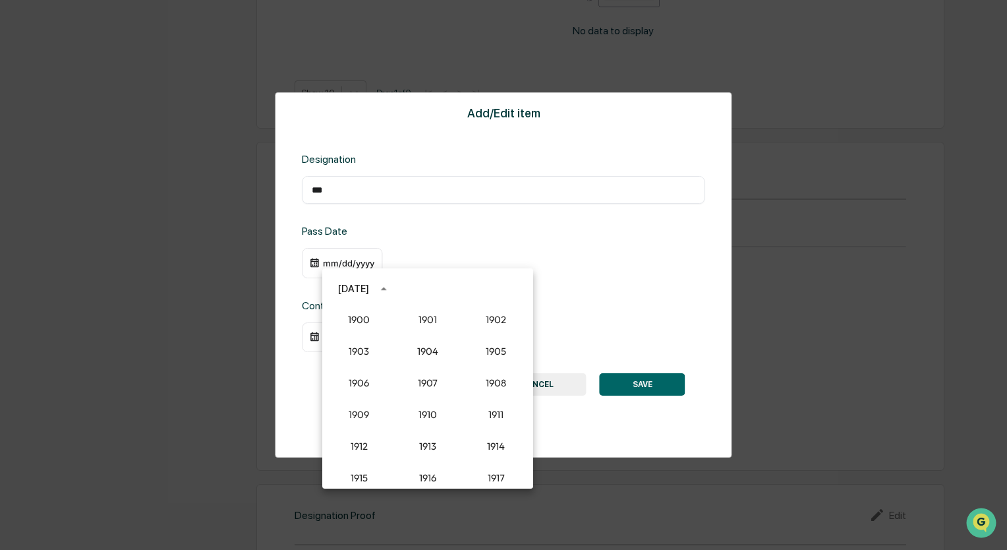
scroll to position [1221, 0]
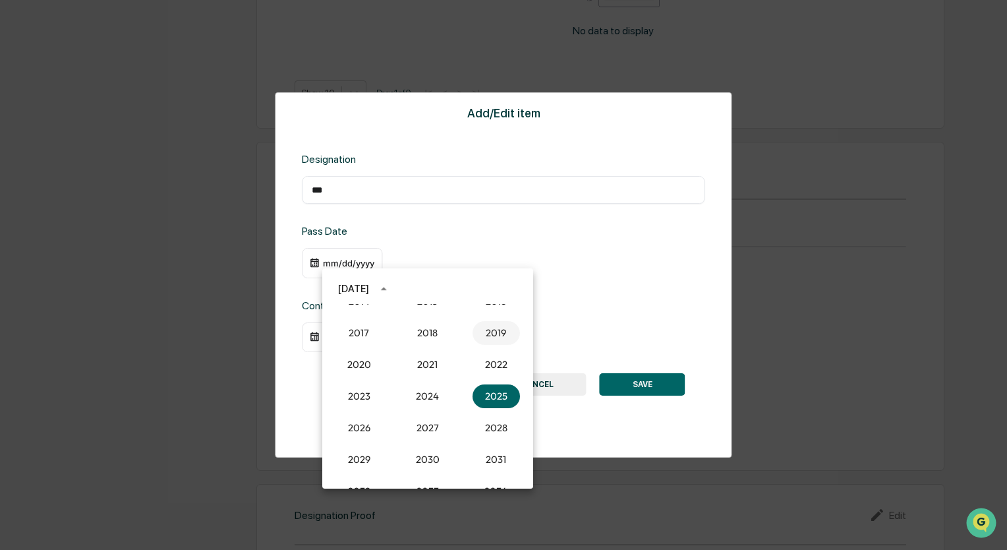
click at [486, 337] on button "2019" at bounding box center [496, 333] width 47 height 24
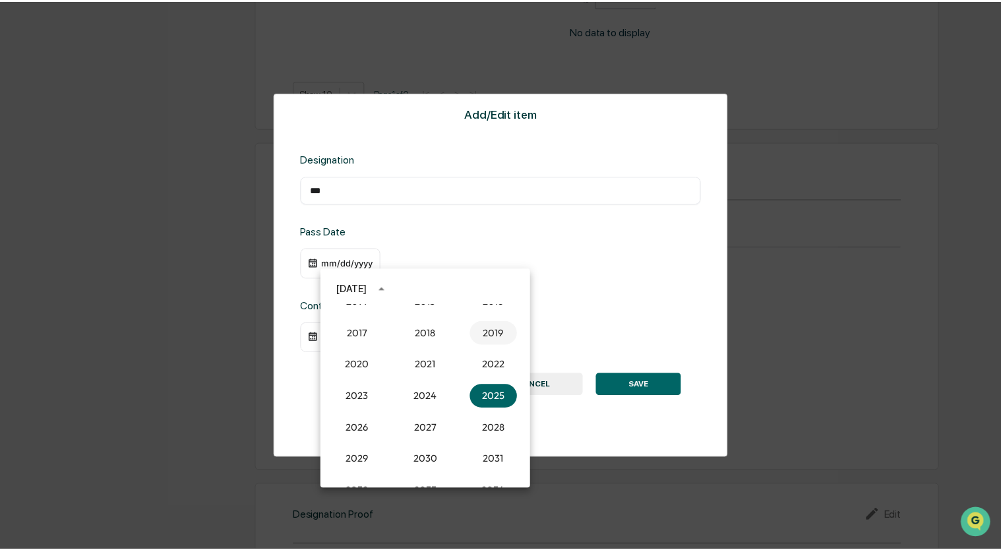
scroll to position [920, 0]
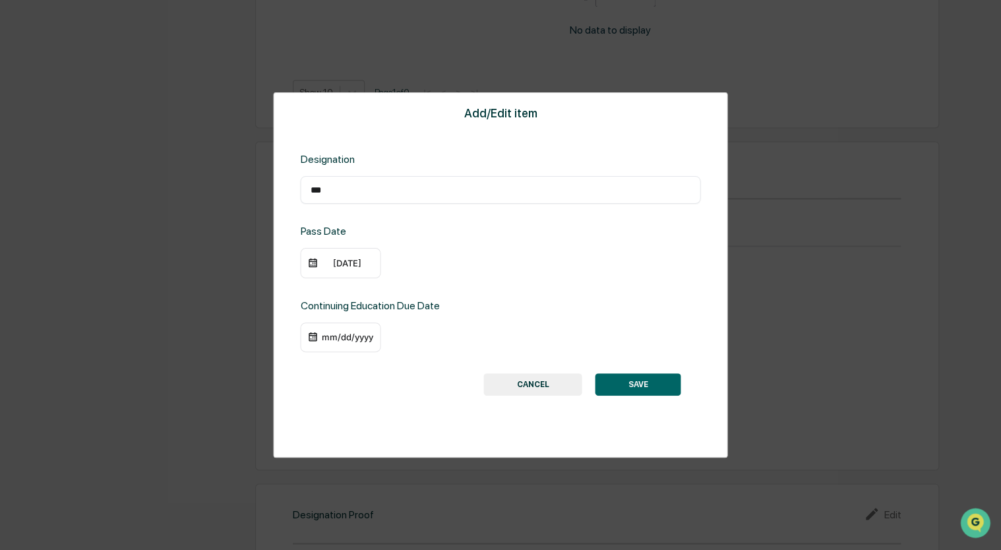
click at [328, 266] on div "[DATE]" at bounding box center [346, 263] width 53 height 11
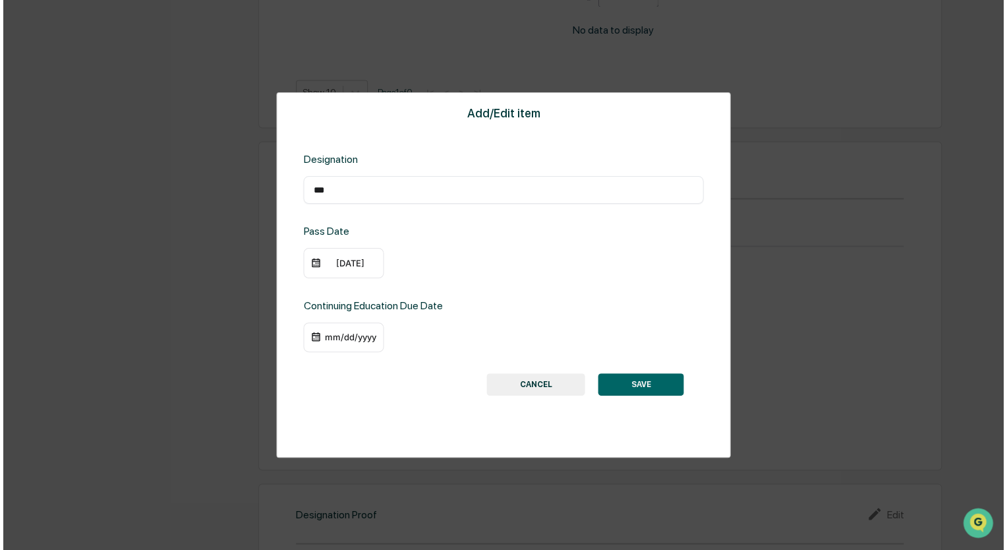
scroll to position [922, 0]
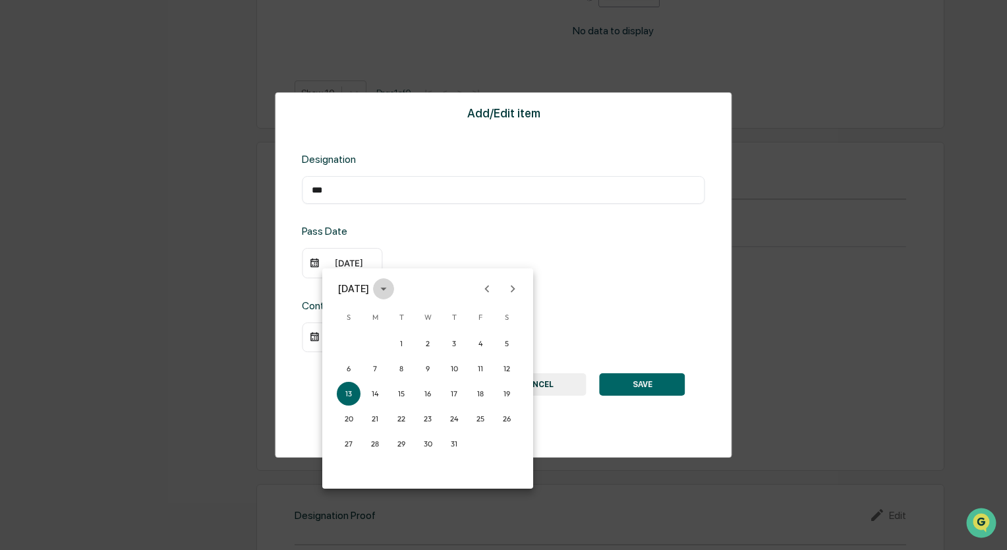
click at [391, 286] on icon "calendar view is open, switch to year view" at bounding box center [383, 288] width 15 height 15
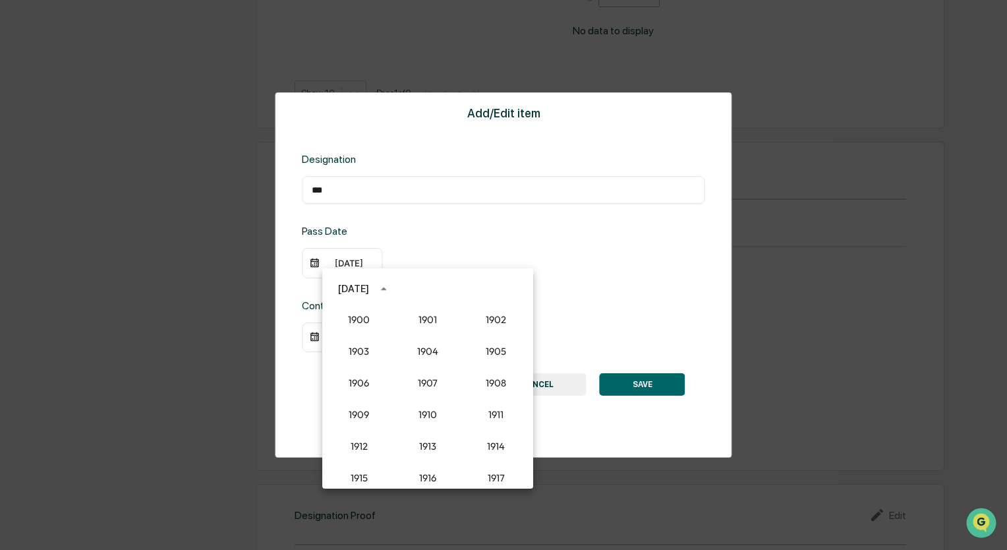
scroll to position [1158, 0]
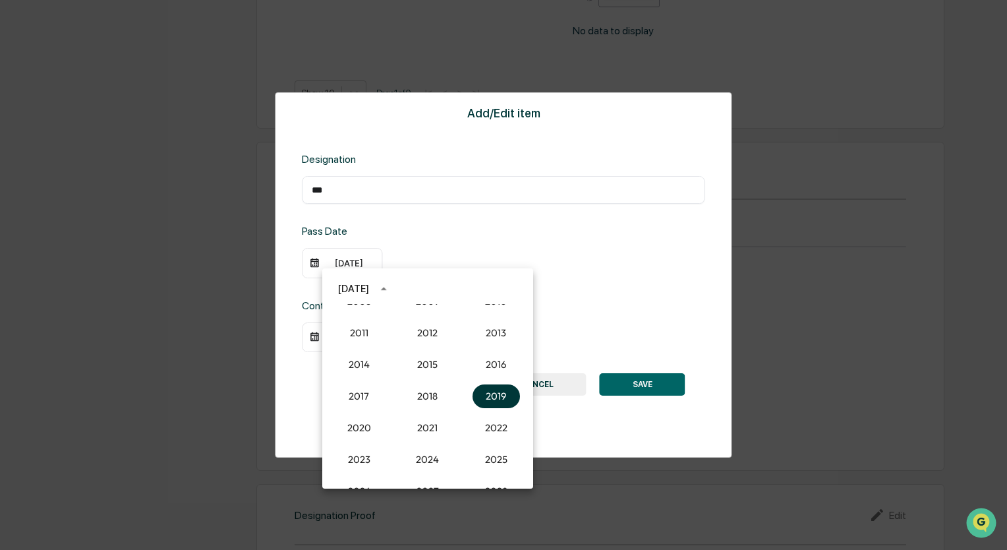
click at [483, 402] on button "2019" at bounding box center [496, 396] width 47 height 24
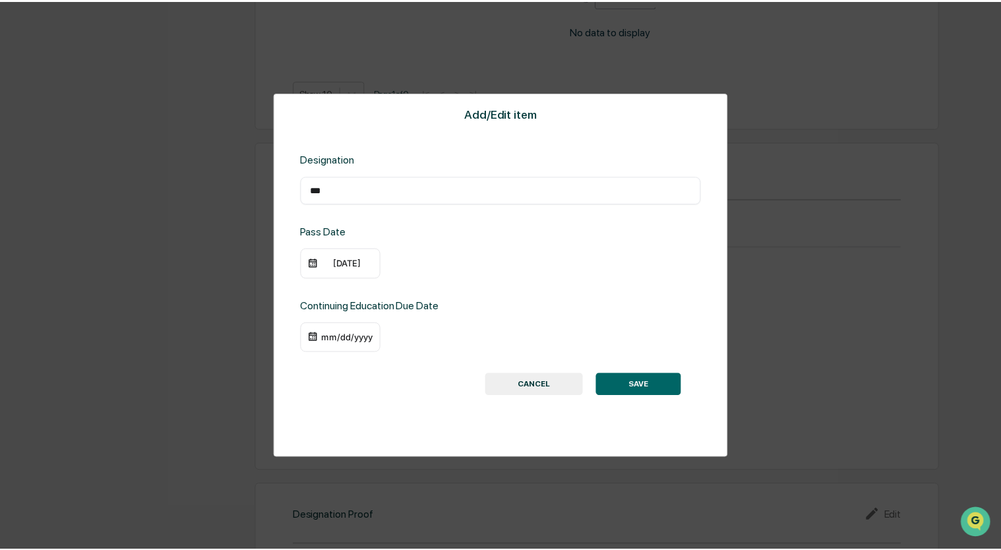
scroll to position [920, 0]
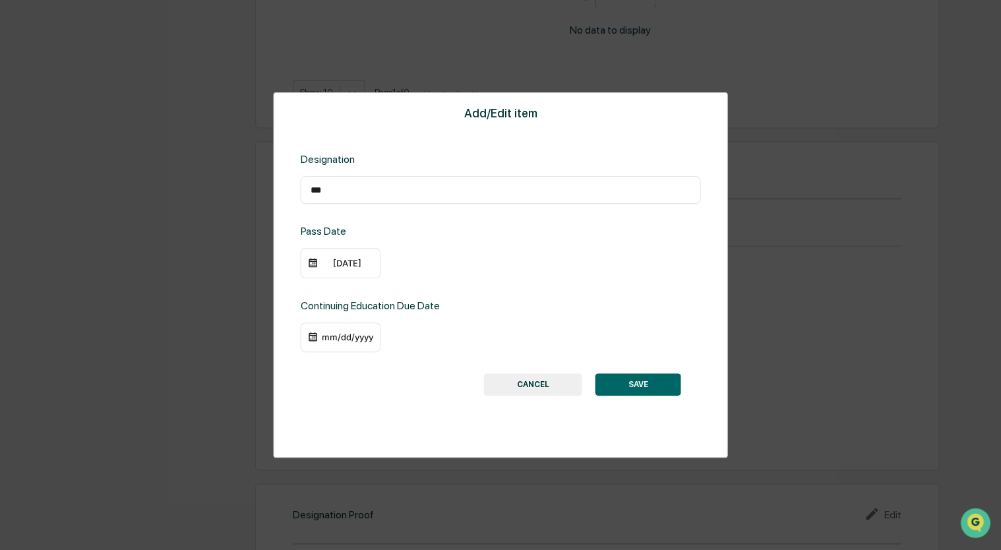
click at [324, 258] on div "[DATE]" at bounding box center [346, 263] width 53 height 11
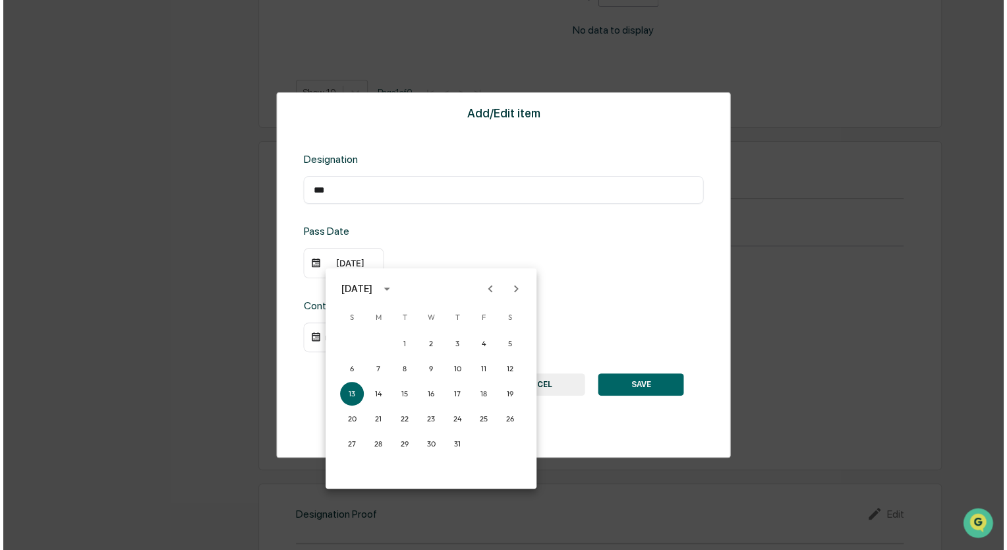
scroll to position [922, 0]
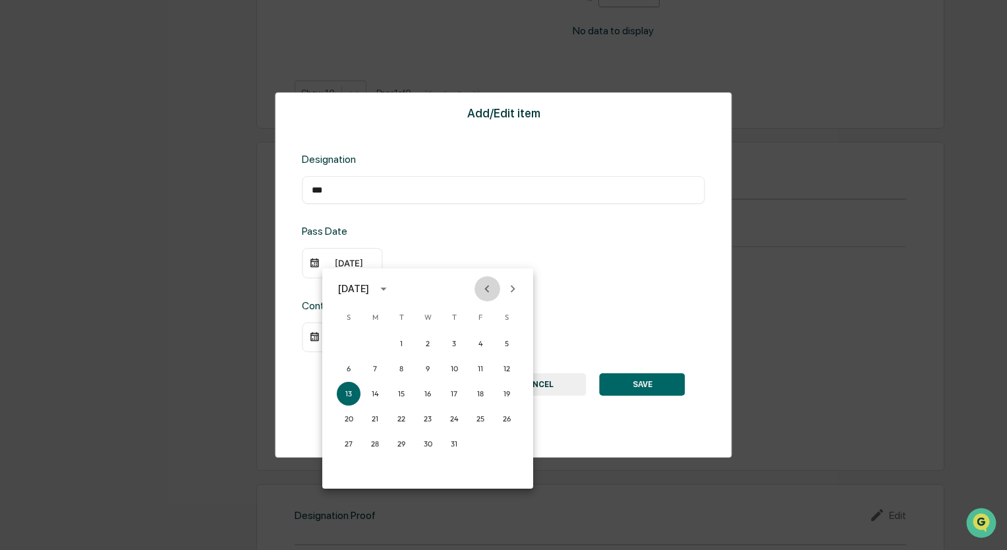
click at [484, 289] on icon "Previous month" at bounding box center [487, 288] width 15 height 15
click at [485, 289] on icon "Previous month" at bounding box center [487, 288] width 15 height 15
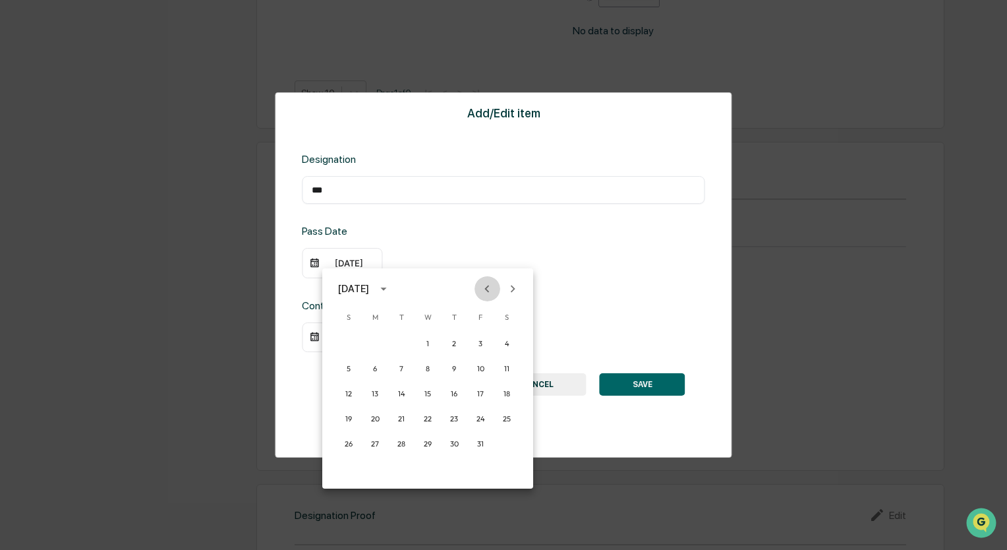
click at [485, 289] on icon "Previous month" at bounding box center [487, 288] width 15 height 15
click at [477, 370] on button "12" at bounding box center [481, 369] width 24 height 24
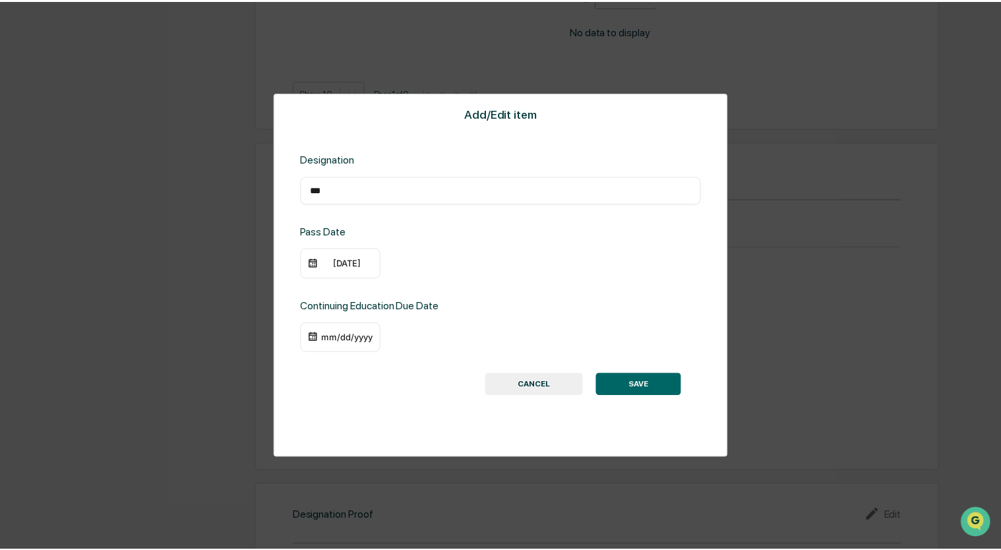
scroll to position [920, 0]
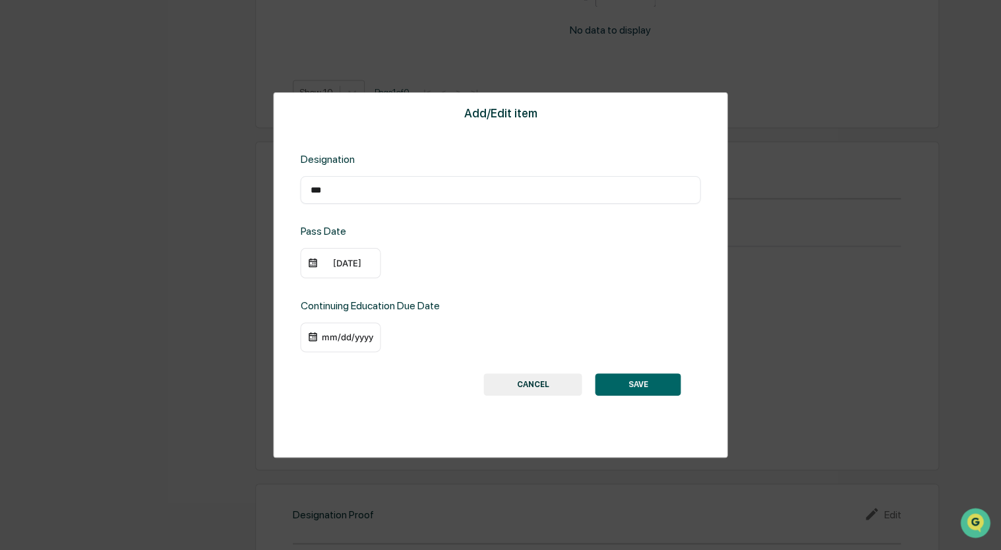
click at [629, 384] on button "SAVE" at bounding box center [638, 384] width 86 height 22
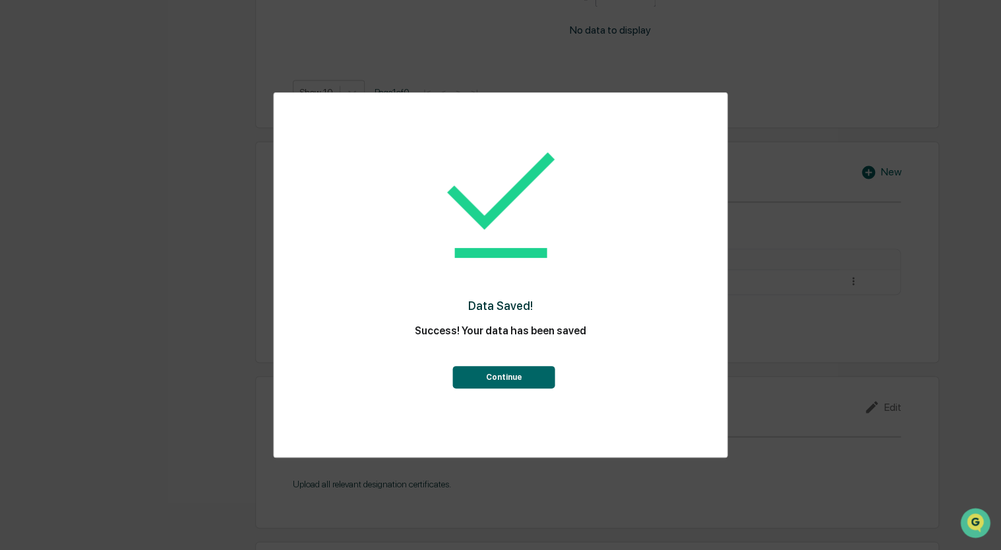
click at [517, 378] on button "Continue" at bounding box center [504, 377] width 102 height 22
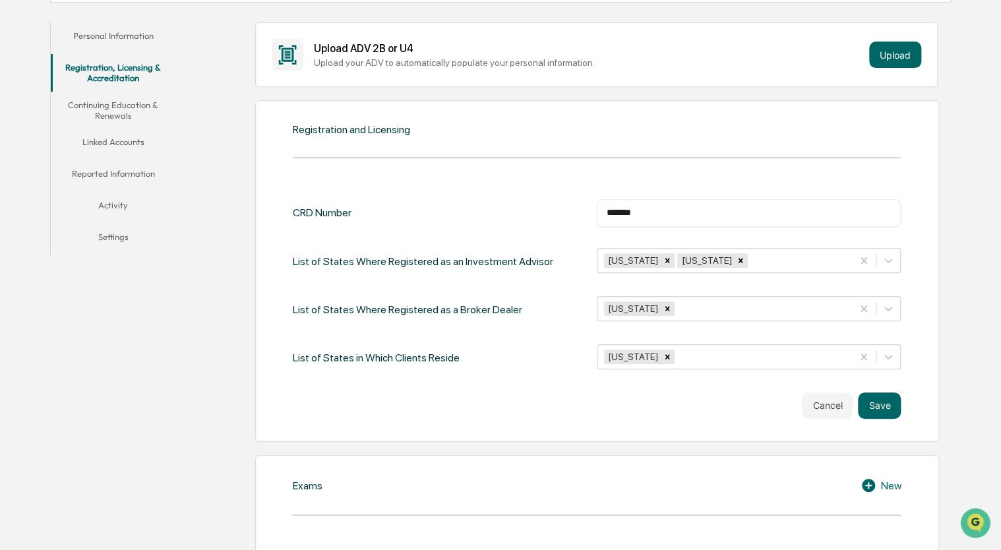
scroll to position [233, 0]
click at [120, 106] on button "Continuing Education & Renewals" at bounding box center [113, 112] width 125 height 38
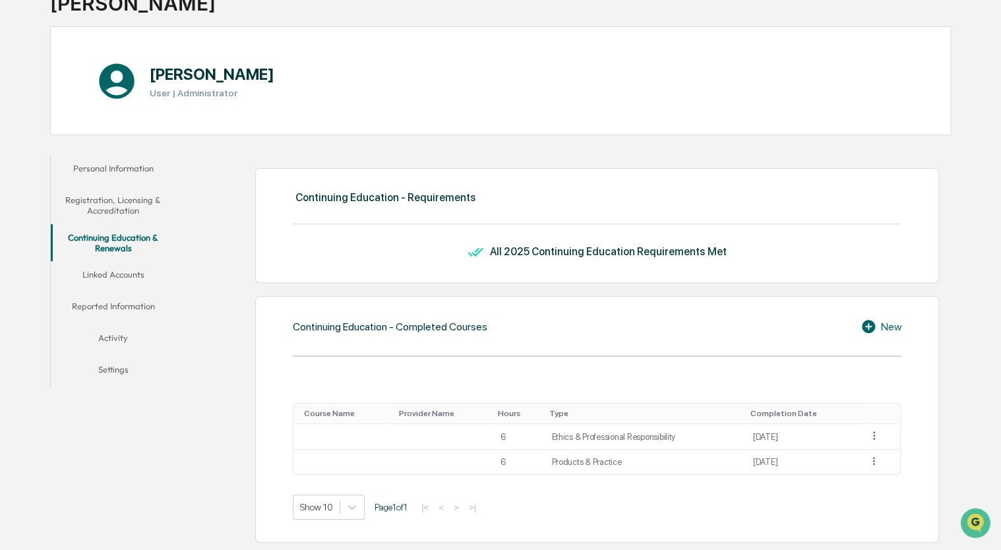
scroll to position [102, 0]
click at [108, 276] on button "Linked Accounts" at bounding box center [113, 278] width 125 height 32
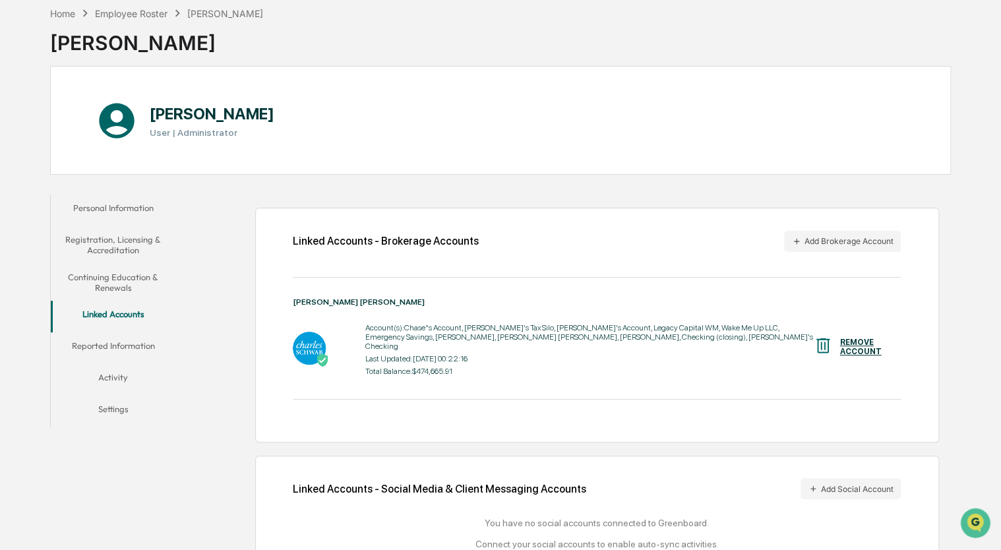
scroll to position [98, 0]
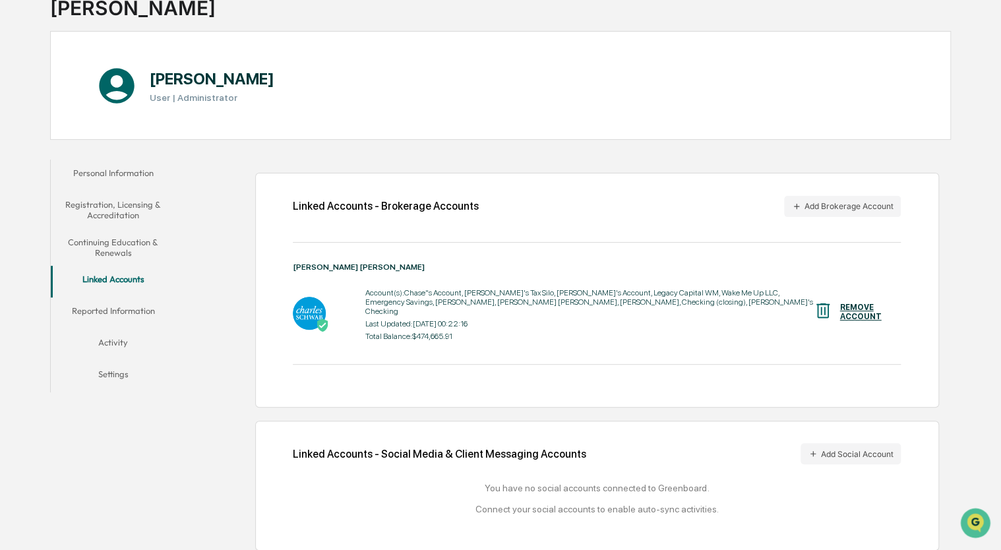
click at [129, 304] on button "Reported Information" at bounding box center [113, 313] width 125 height 32
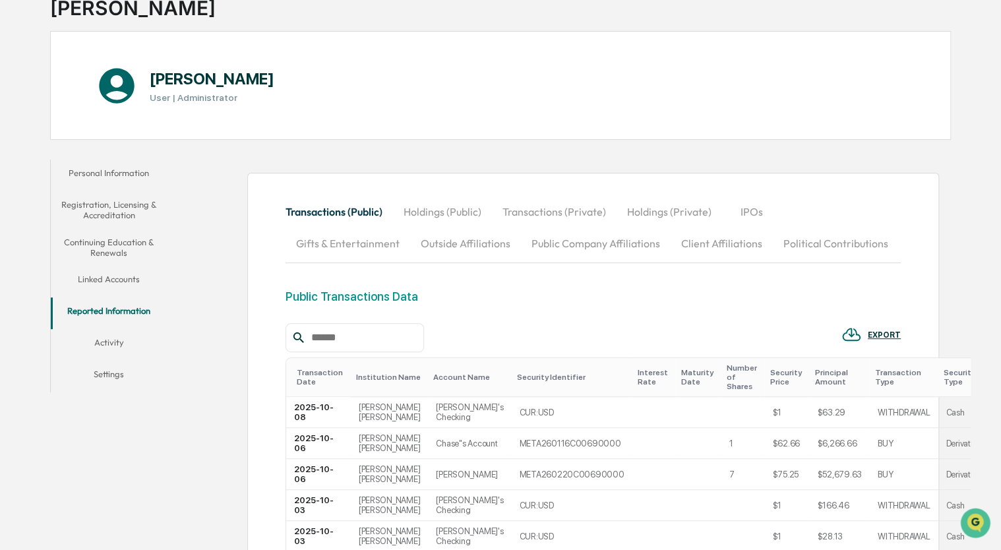
click at [116, 344] on button "Activity" at bounding box center [109, 345] width 117 height 32
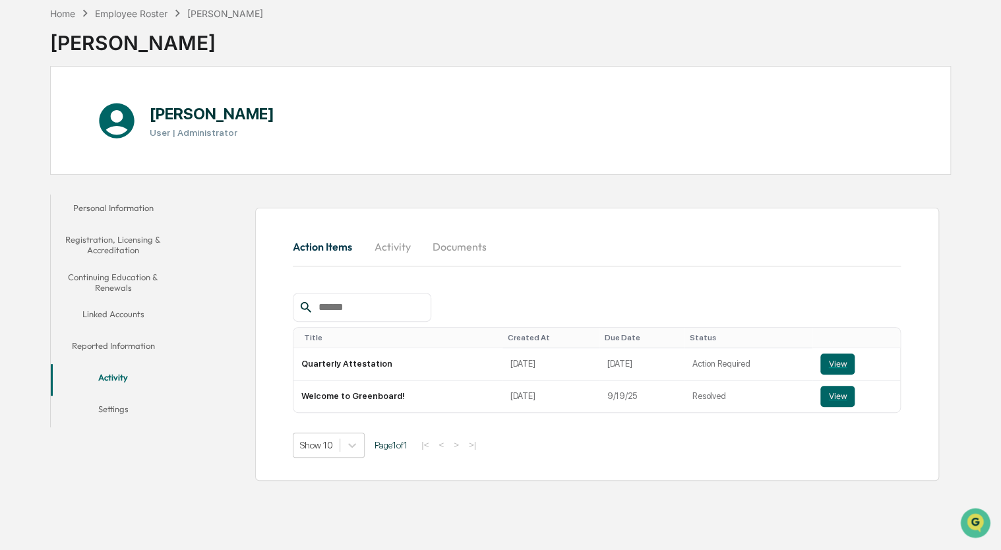
click at [131, 400] on button "Settings" at bounding box center [113, 412] width 125 height 32
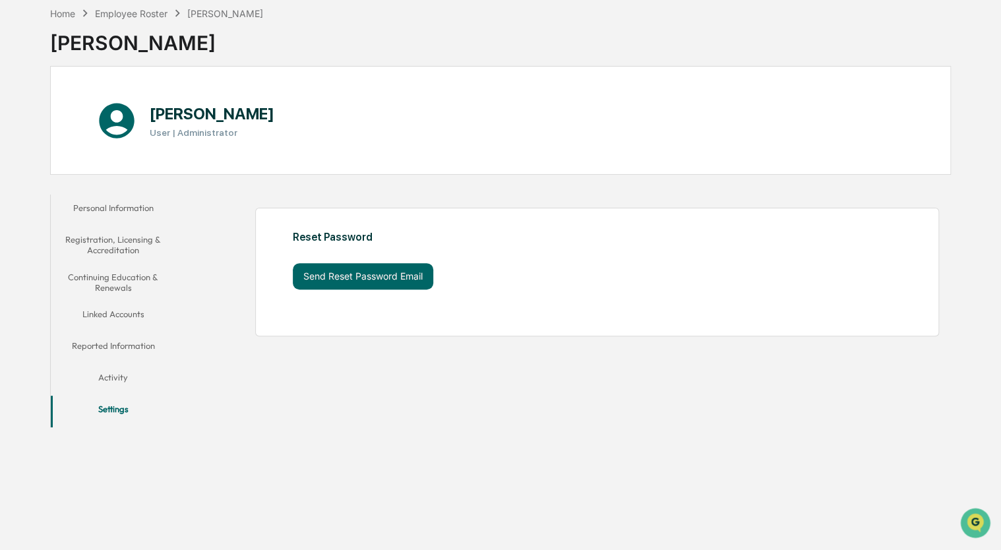
click at [97, 384] on button "Activity" at bounding box center [113, 380] width 125 height 32
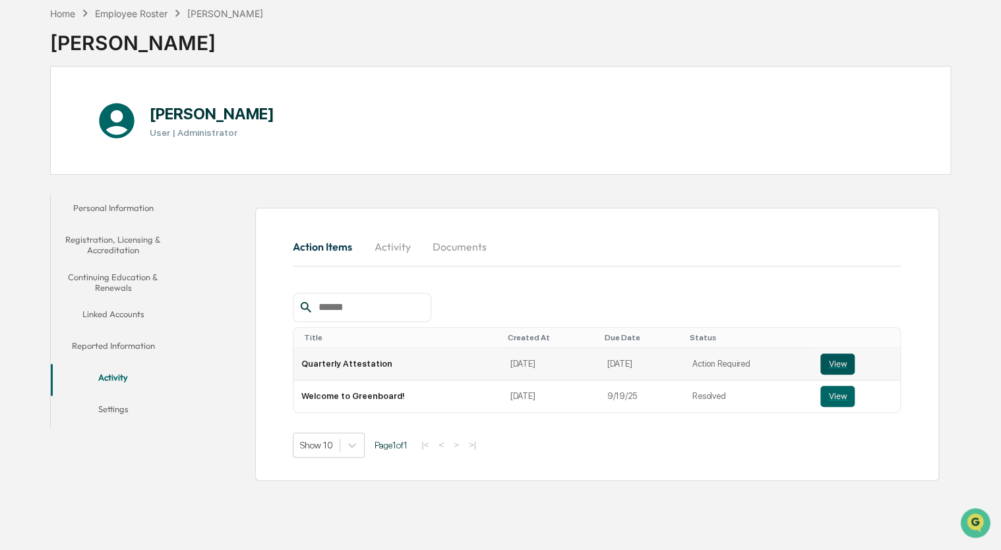
click at [648, 360] on button "View" at bounding box center [837, 363] width 34 height 21
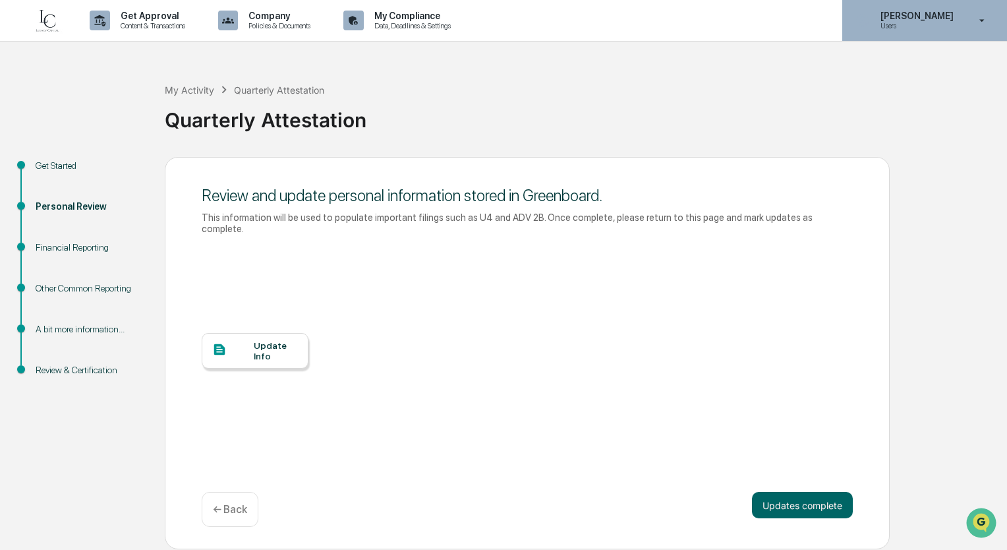
click at [972, 26] on icon at bounding box center [982, 21] width 23 height 13
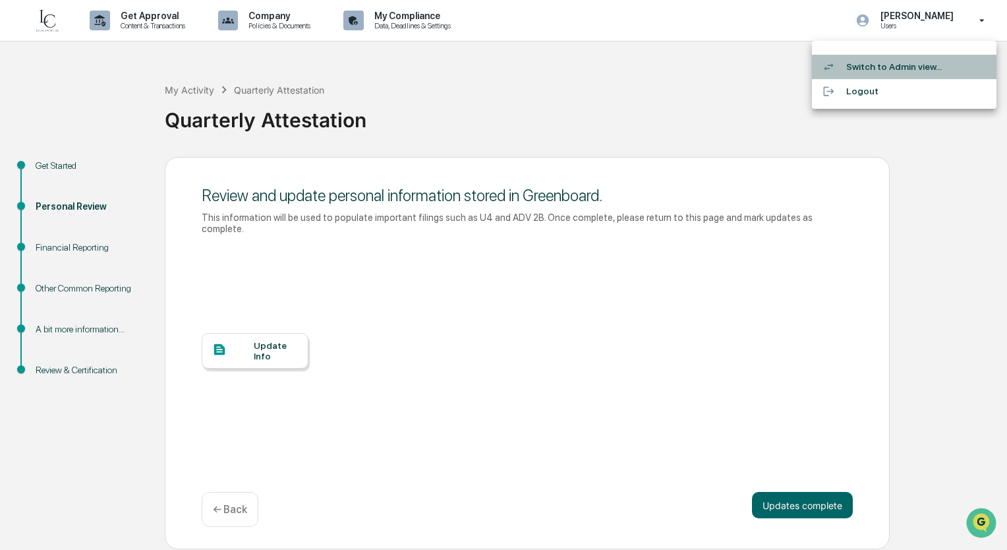
click at [859, 70] on li "Switch to Admin view..." at bounding box center [904, 67] width 185 height 24
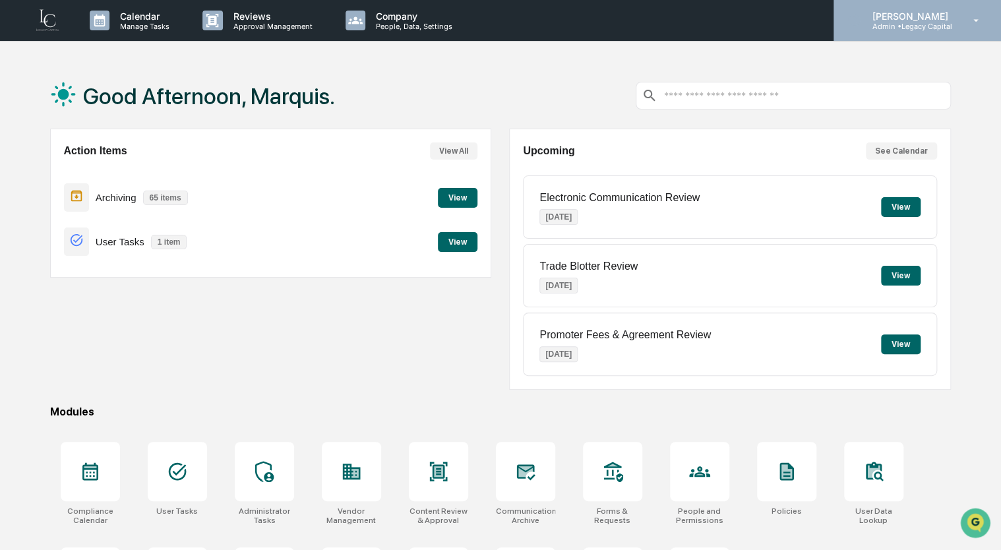
click at [975, 20] on icon at bounding box center [976, 20] width 5 height 3
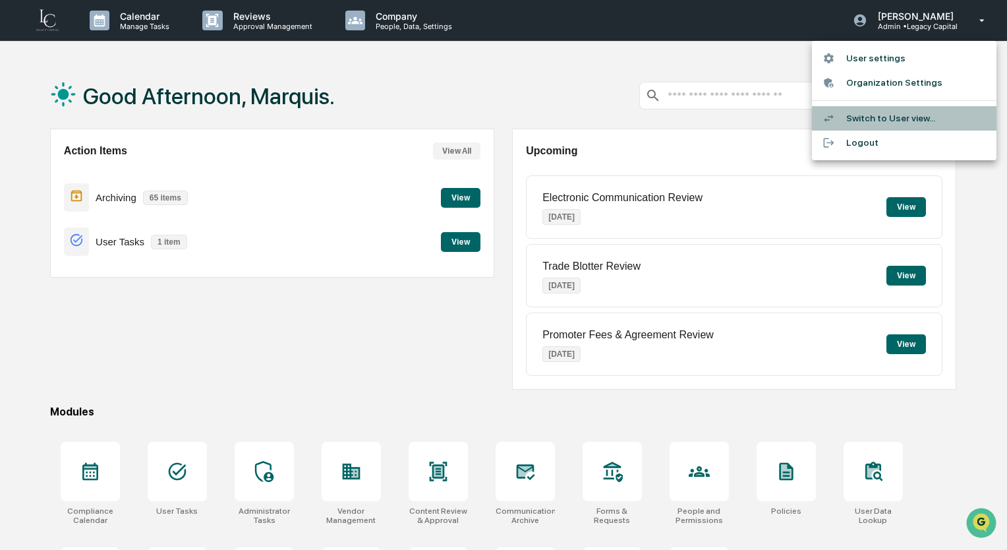
click at [906, 115] on li "Switch to User view..." at bounding box center [904, 118] width 185 height 24
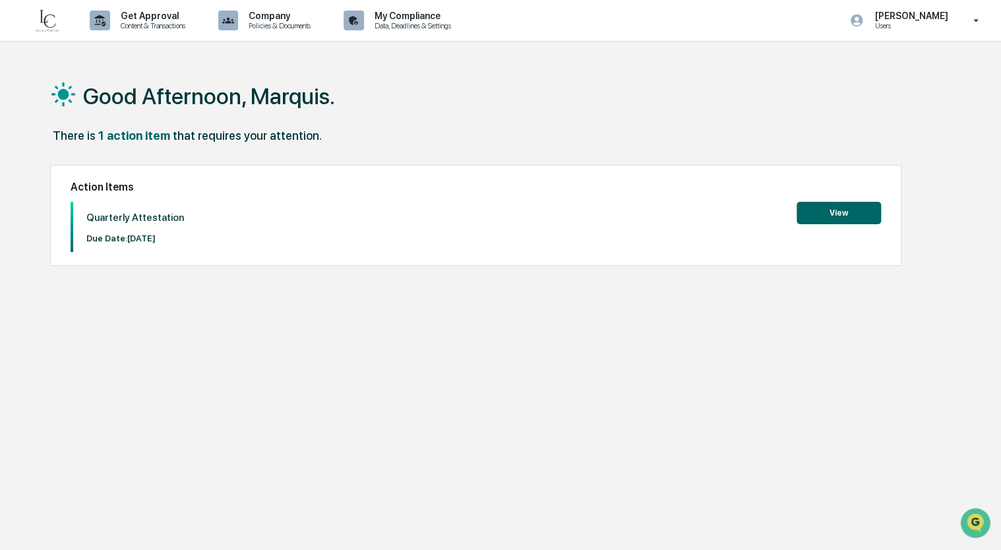
click at [867, 205] on button "View" at bounding box center [838, 213] width 84 height 22
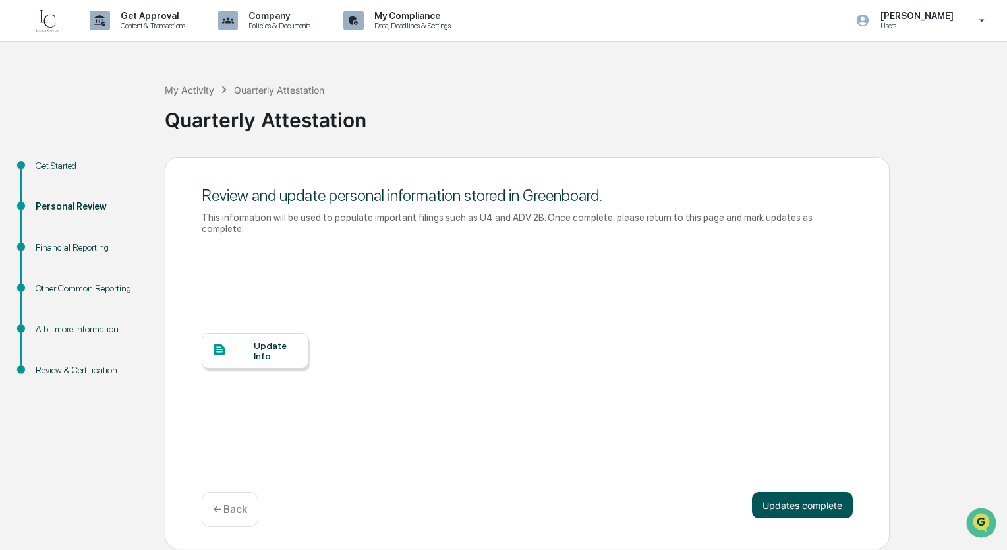
click at [778, 495] on button "Updates complete" at bounding box center [802, 505] width 101 height 26
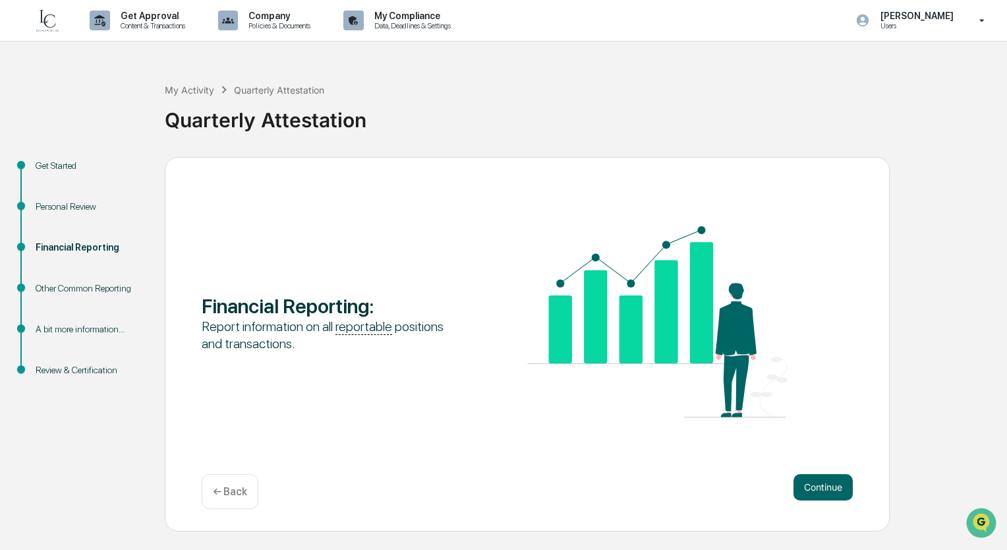
click at [778, 495] on div "Continue ← Back" at bounding box center [527, 491] width 651 height 35
click at [810, 480] on button "Continue" at bounding box center [823, 487] width 59 height 26
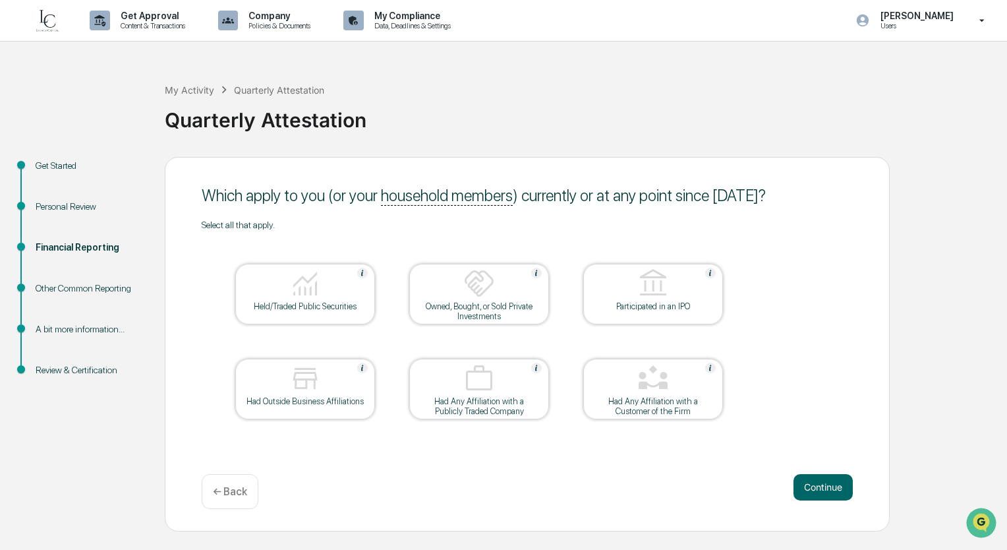
click at [284, 380] on div at bounding box center [305, 380] width 132 height 34
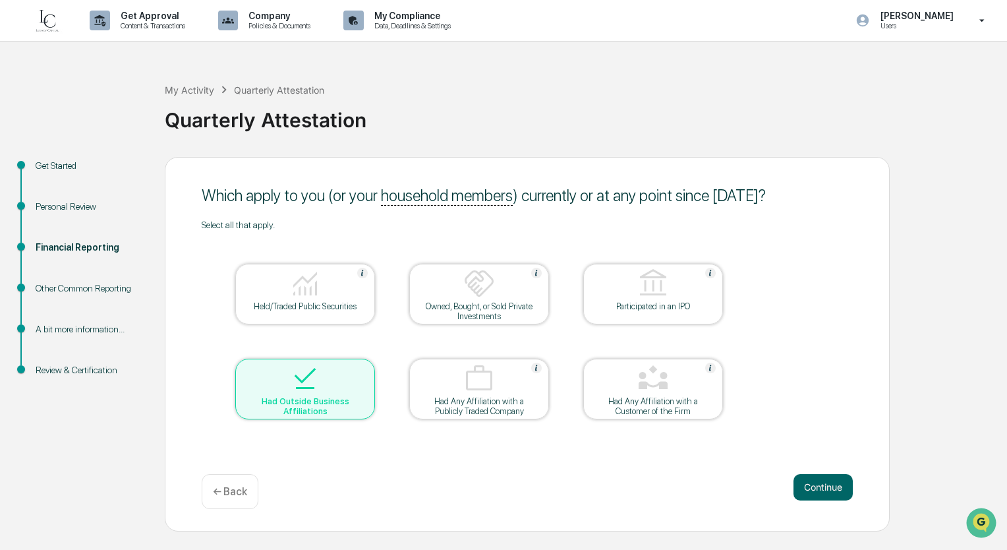
click at [272, 294] on div at bounding box center [305, 285] width 132 height 34
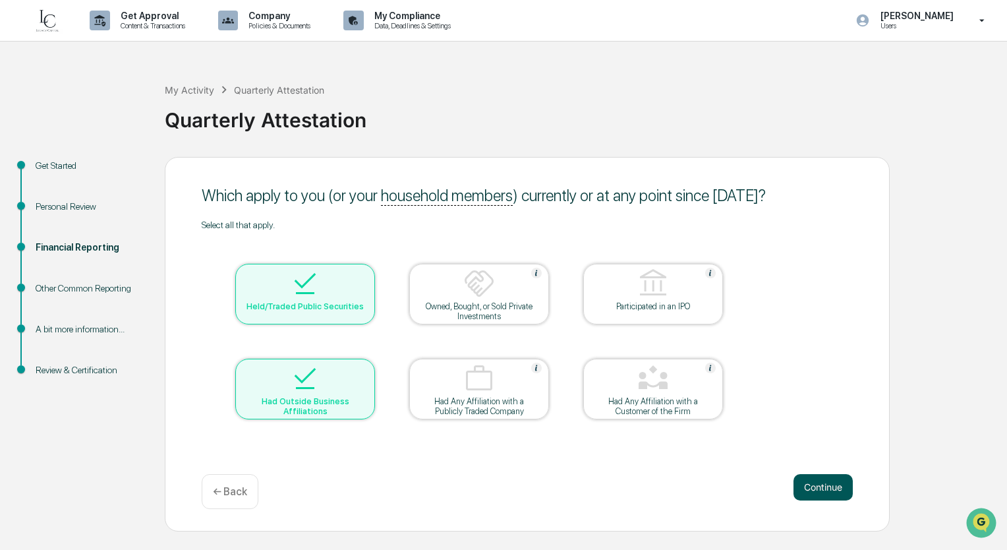
click at [821, 479] on button "Continue" at bounding box center [823, 487] width 59 height 26
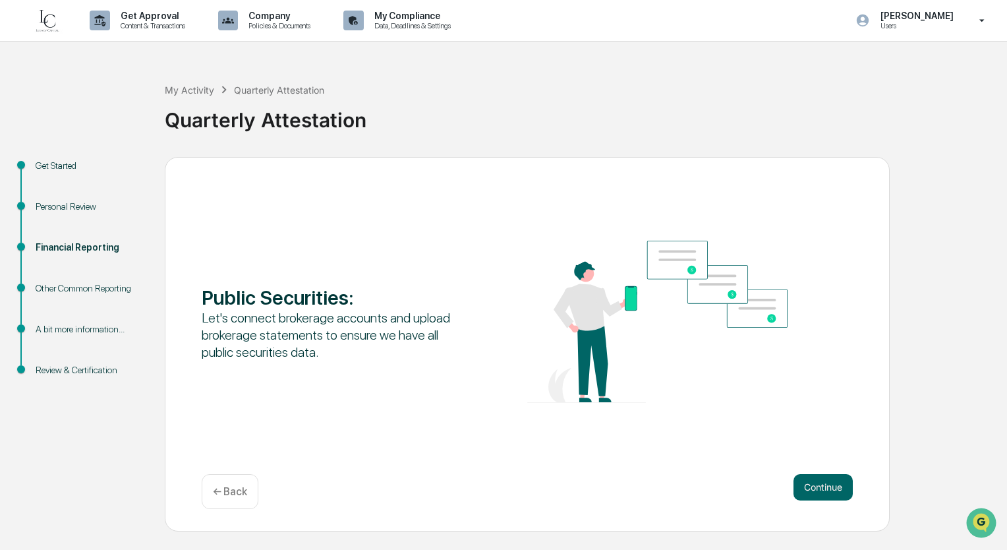
click at [821, 479] on button "Continue" at bounding box center [823, 487] width 59 height 26
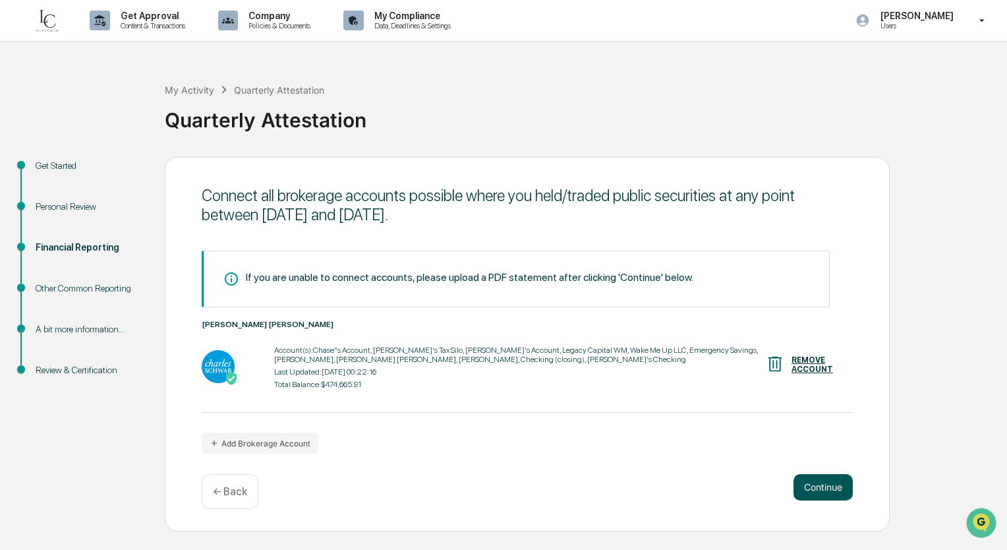
click at [817, 492] on button "Continue" at bounding box center [823, 487] width 59 height 26
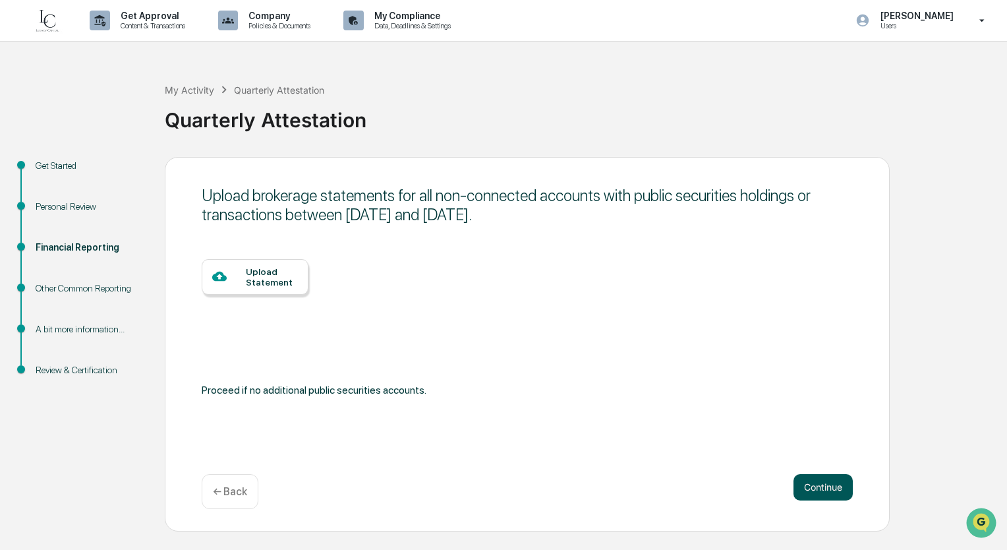
click at [817, 492] on button "Continue" at bounding box center [823, 487] width 59 height 26
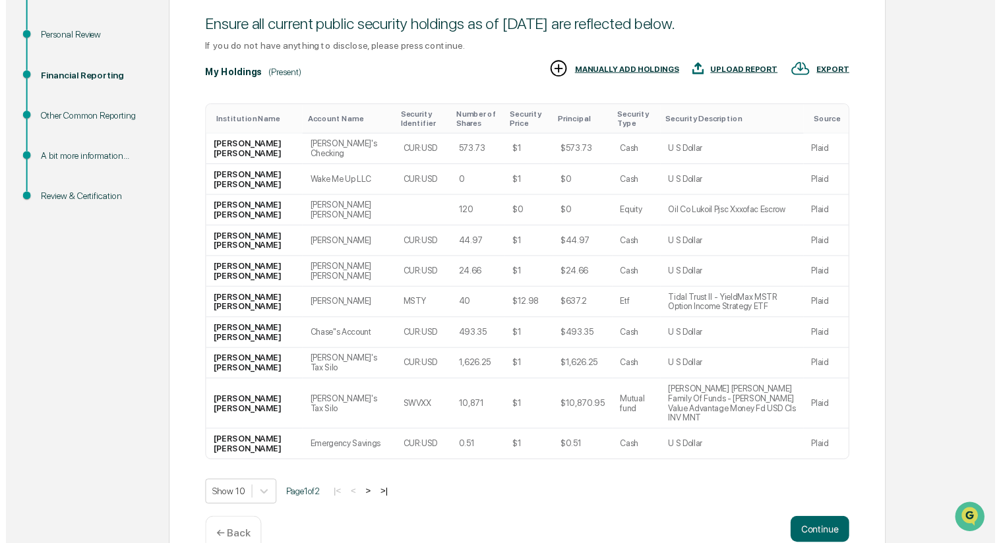
scroll to position [182, 0]
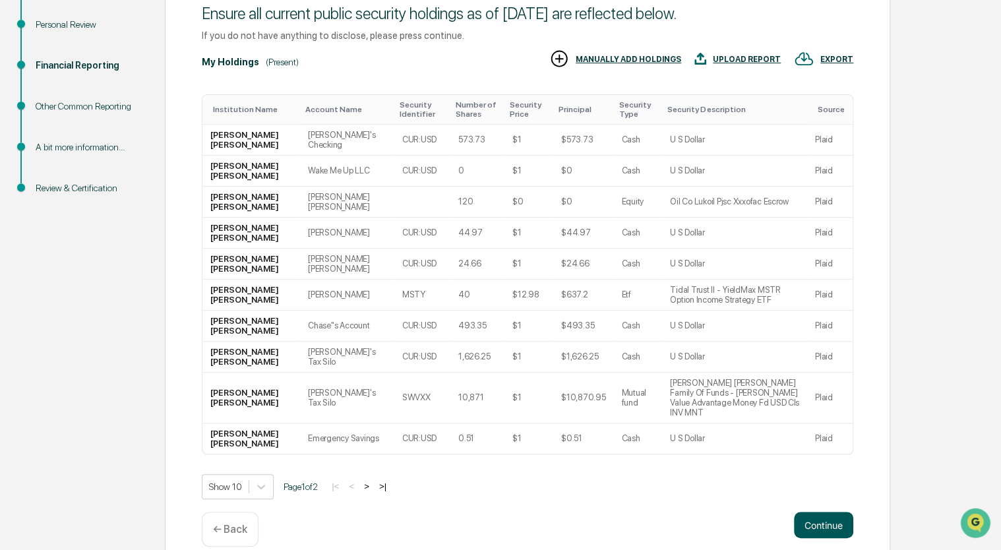
click at [810, 512] on button "Continue" at bounding box center [823, 525] width 59 height 26
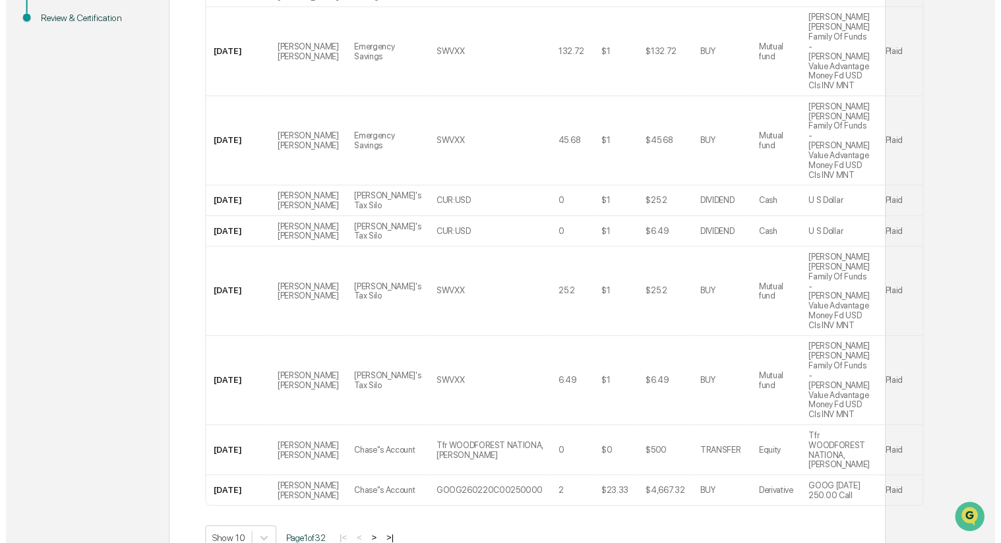
scroll to position [372, 0]
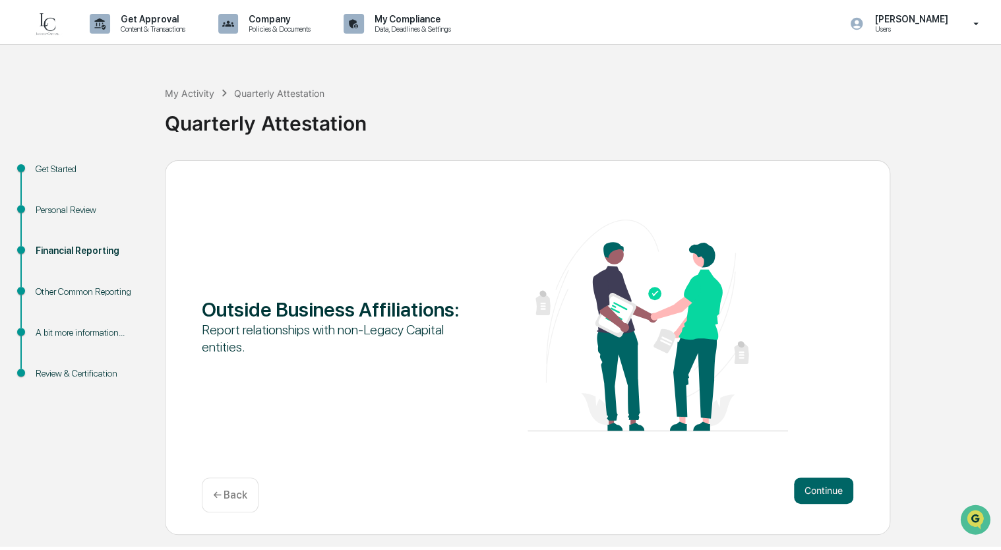
scroll to position [0, 0]
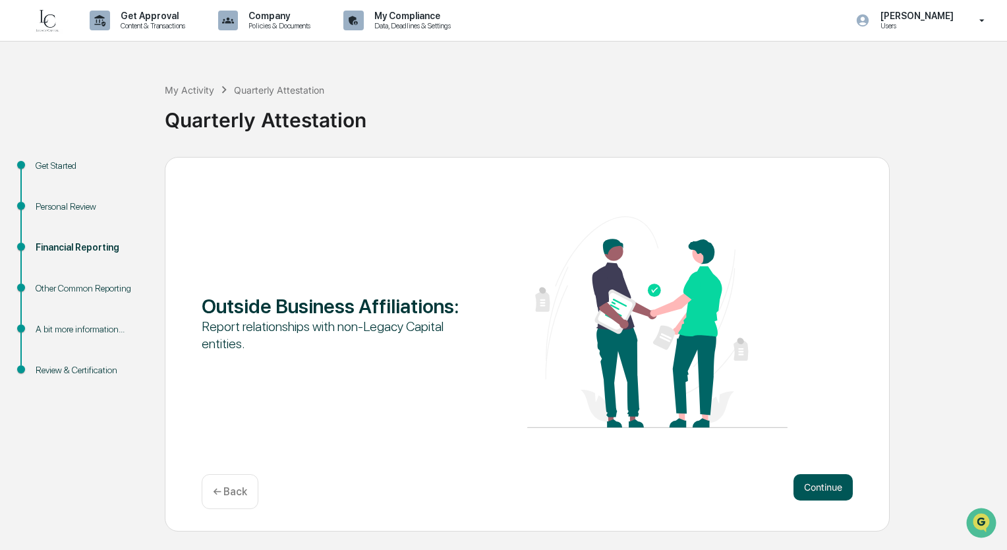
click at [837, 484] on button "Continue" at bounding box center [823, 487] width 59 height 26
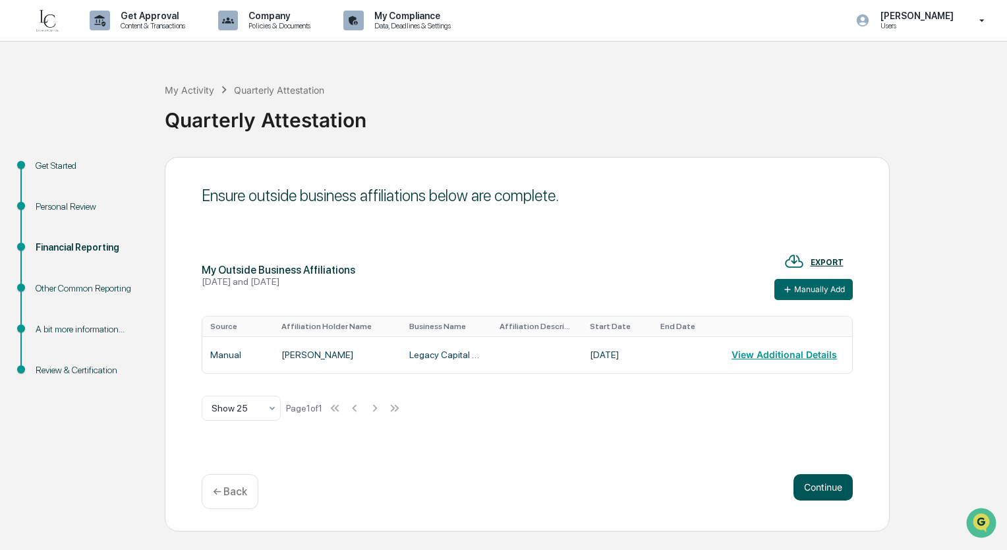
click at [815, 484] on button "Continue" at bounding box center [823, 487] width 59 height 26
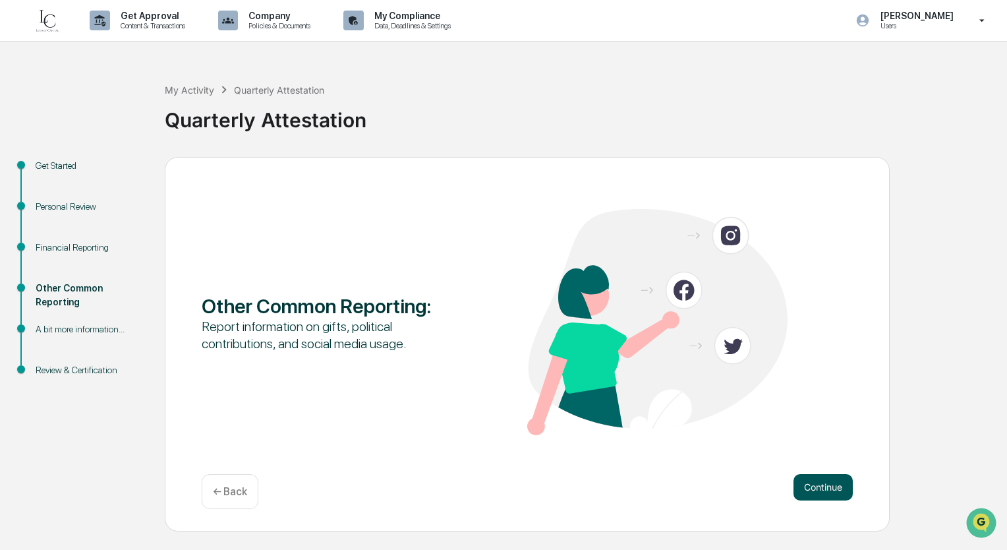
click at [831, 491] on button "Continue" at bounding box center [823, 487] width 59 height 26
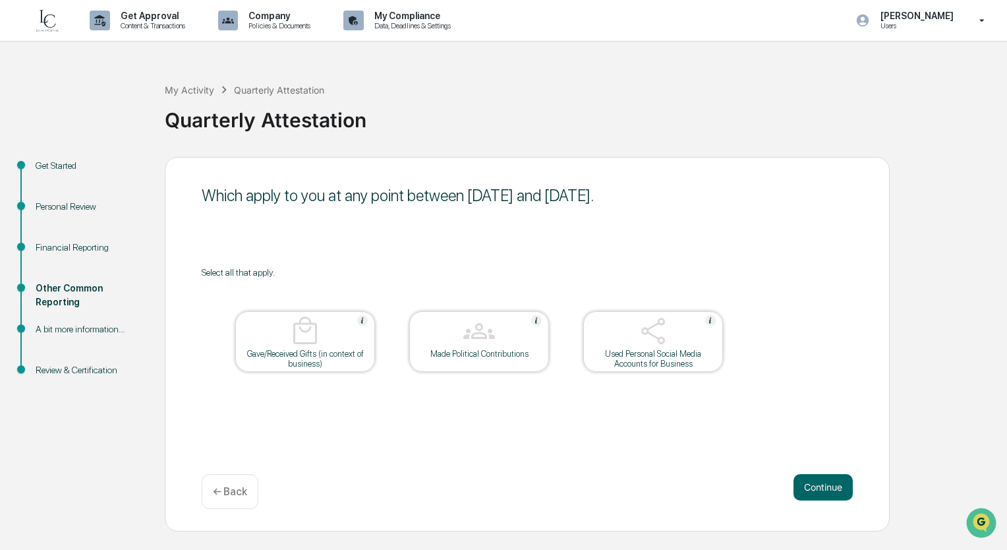
click at [831, 491] on button "Continue" at bounding box center [823, 487] width 59 height 26
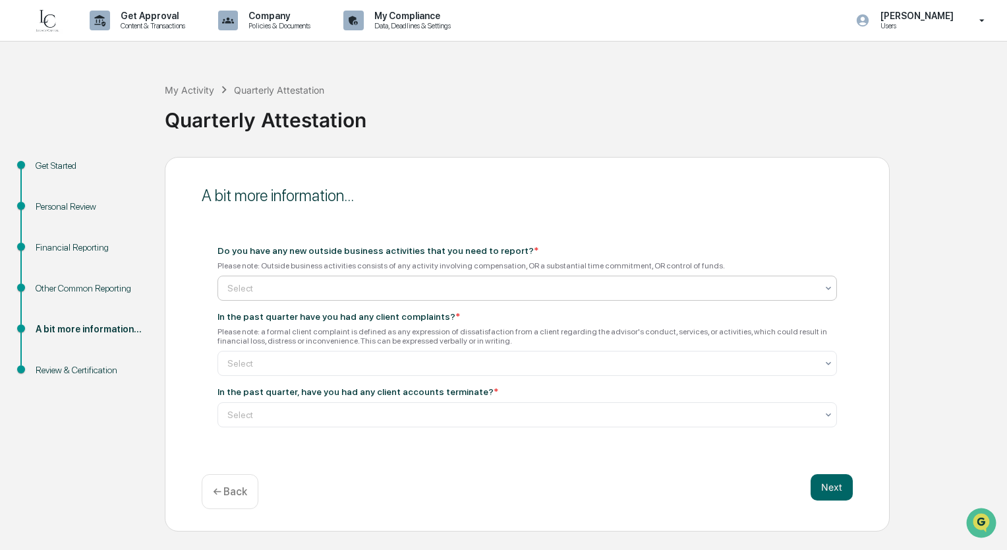
click at [434, 285] on div at bounding box center [521, 287] width 589 height 13
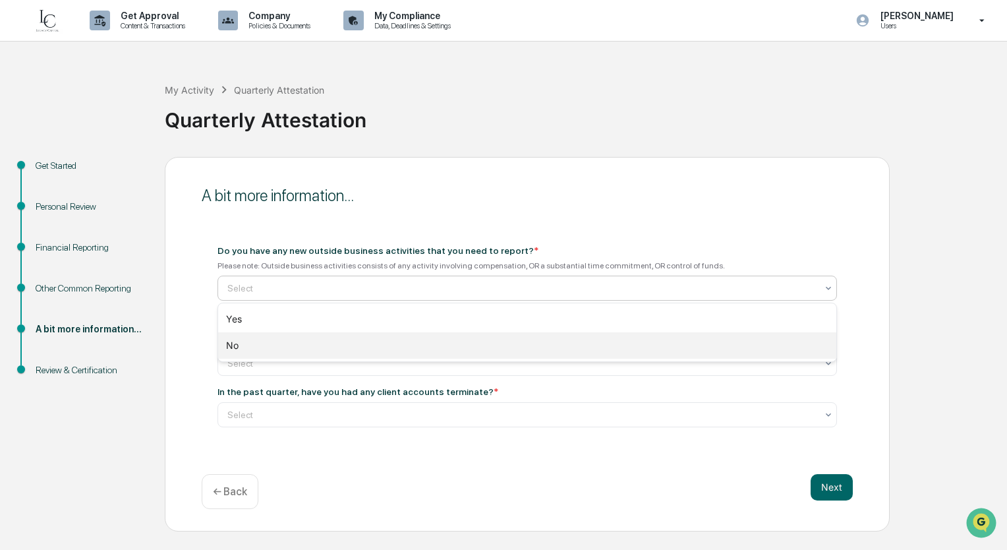
click at [320, 341] on div "No" at bounding box center [527, 345] width 618 height 26
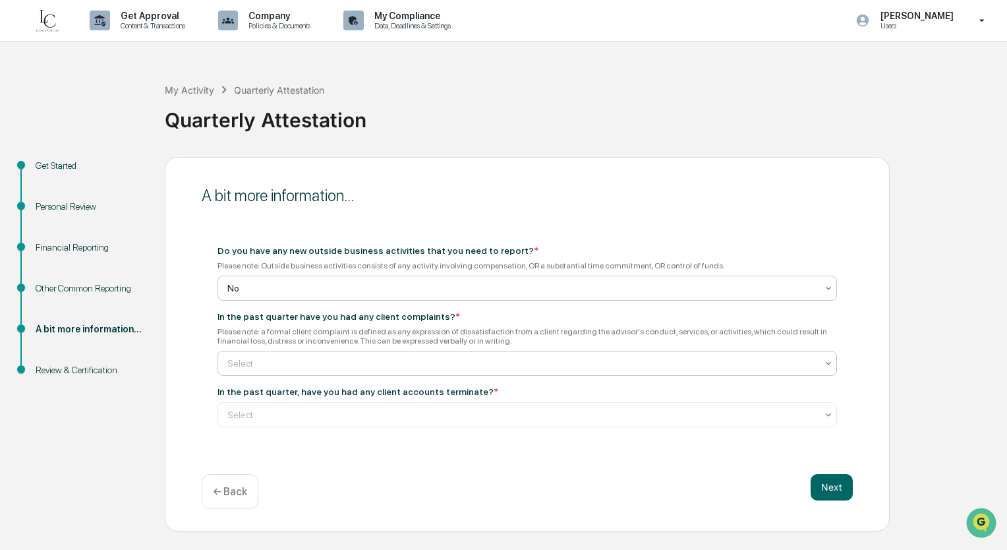
click at [340, 370] on div "Select" at bounding box center [522, 363] width 603 height 18
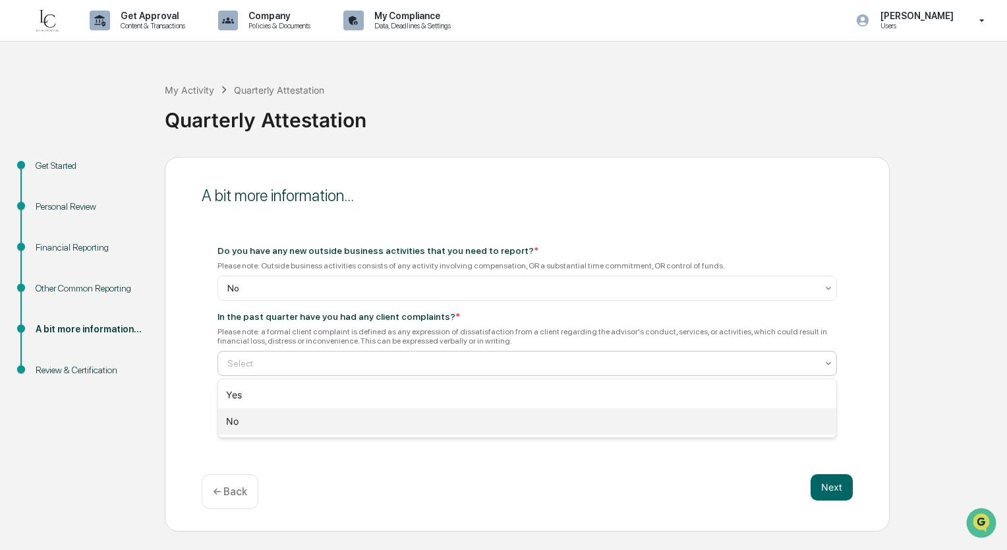
click at [316, 428] on div "No" at bounding box center [527, 421] width 618 height 26
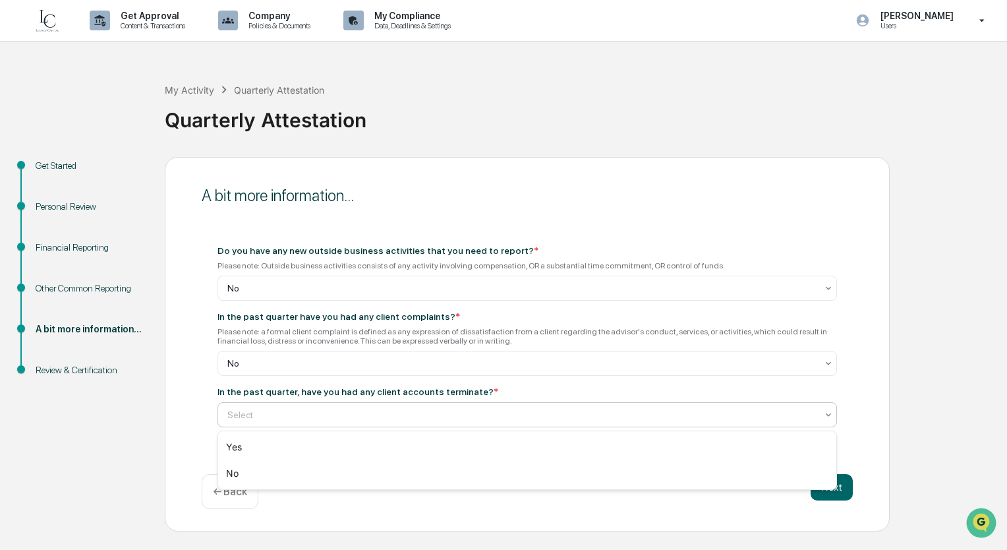
click at [343, 420] on div at bounding box center [521, 414] width 589 height 13
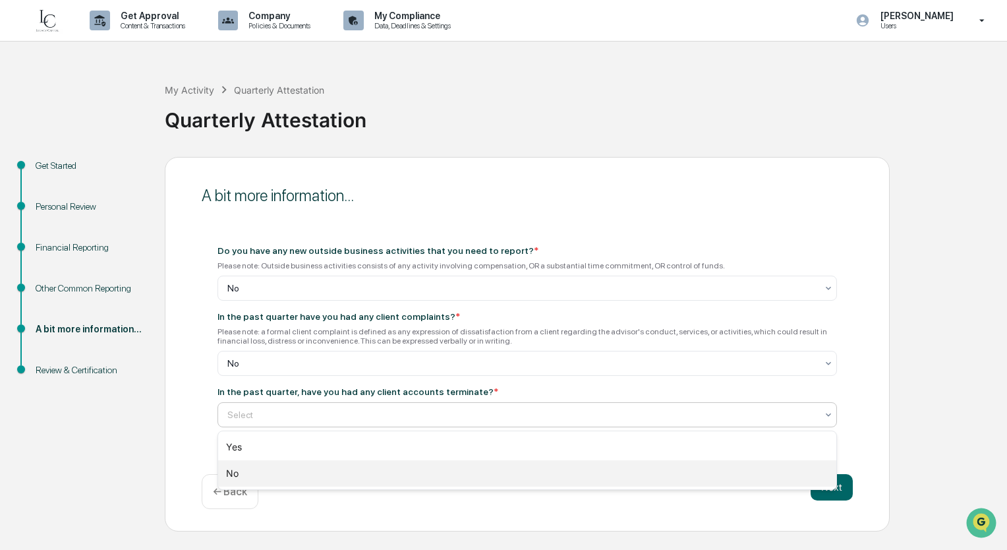
click at [351, 479] on div "No" at bounding box center [527, 473] width 618 height 26
click at [456, 417] on div at bounding box center [521, 414] width 589 height 13
click at [369, 484] on div "No" at bounding box center [527, 473] width 618 height 26
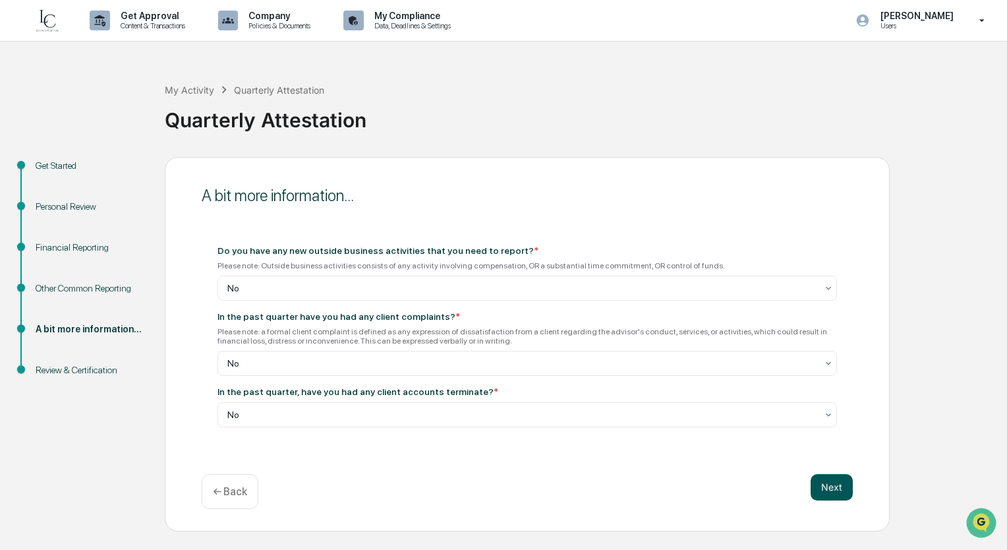
click at [824, 480] on button "Next" at bounding box center [832, 487] width 42 height 26
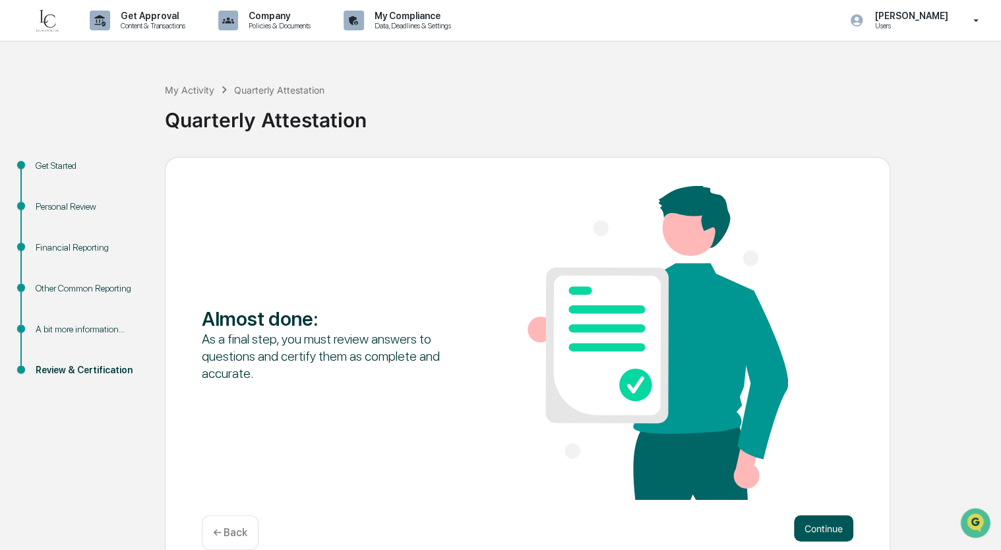
click at [825, 533] on button "Continue" at bounding box center [823, 528] width 59 height 26
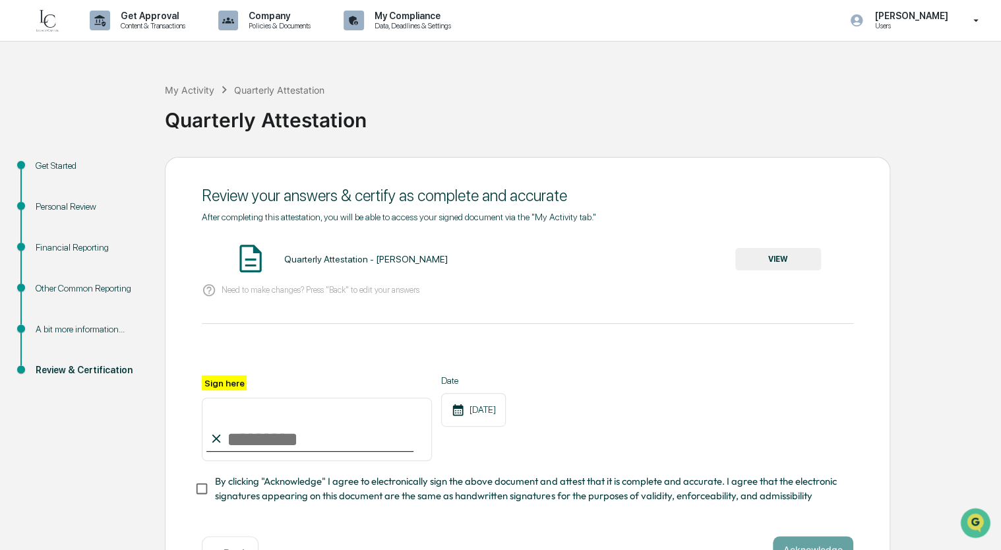
click at [235, 445] on input "Sign here" at bounding box center [317, 429] width 230 height 63
type input "**********"
click at [692, 381] on div "**********" at bounding box center [527, 418] width 651 height 86
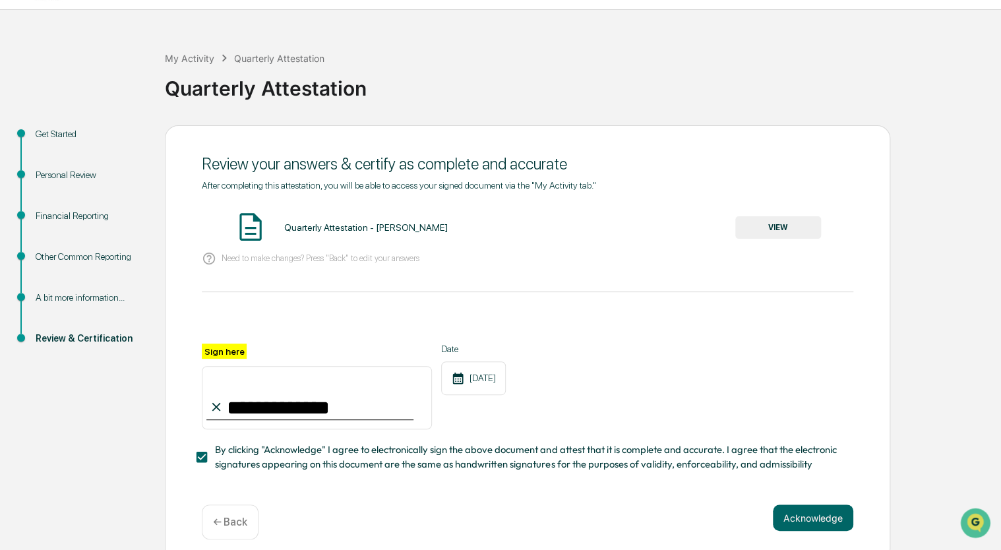
scroll to position [47, 0]
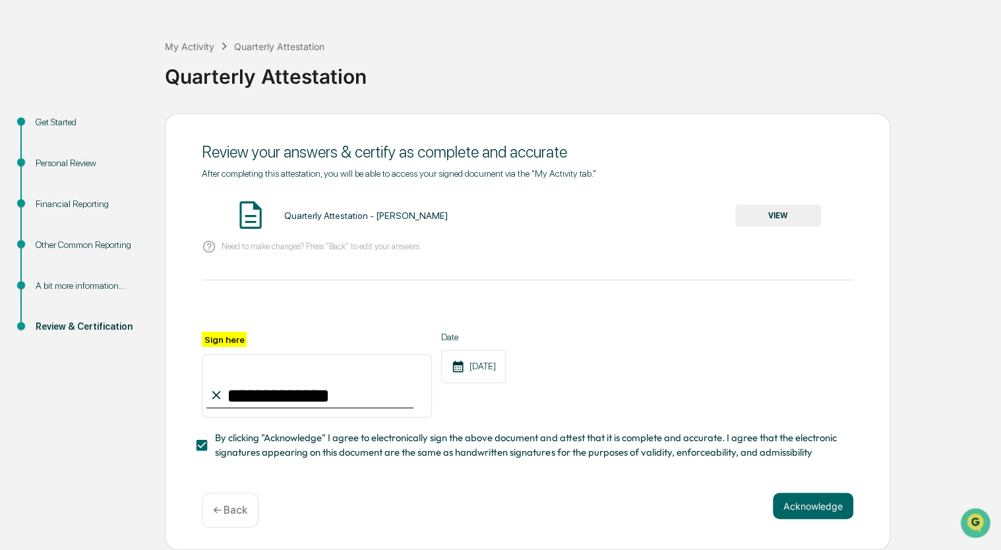
click at [853, 505] on div "**********" at bounding box center [527, 331] width 725 height 437
click at [815, 506] on button "Acknowledge" at bounding box center [813, 505] width 80 height 26
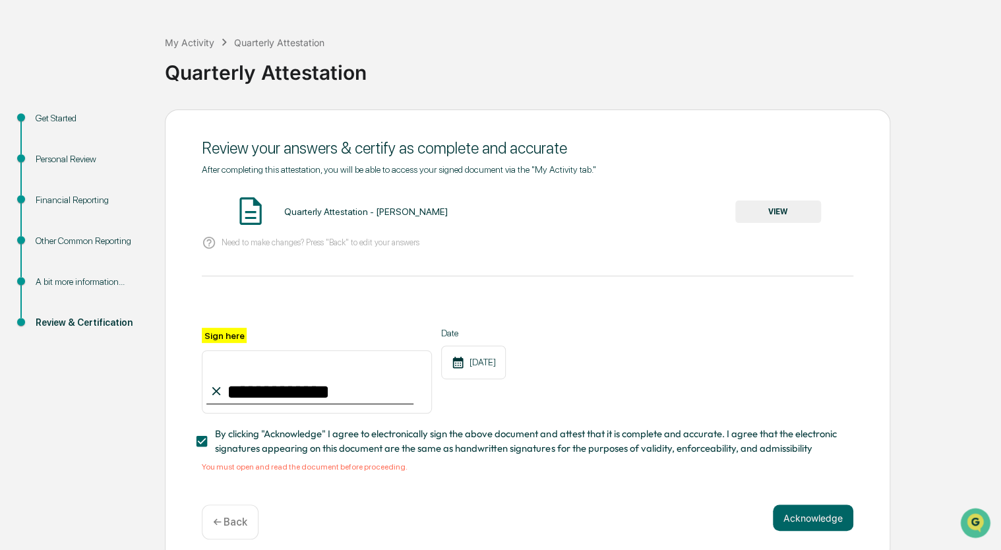
click at [359, 212] on div "Quarterly Attestation - Marquis C. Hammett" at bounding box center [364, 211] width 163 height 11
click at [781, 217] on button "VIEW" at bounding box center [778, 211] width 86 height 22
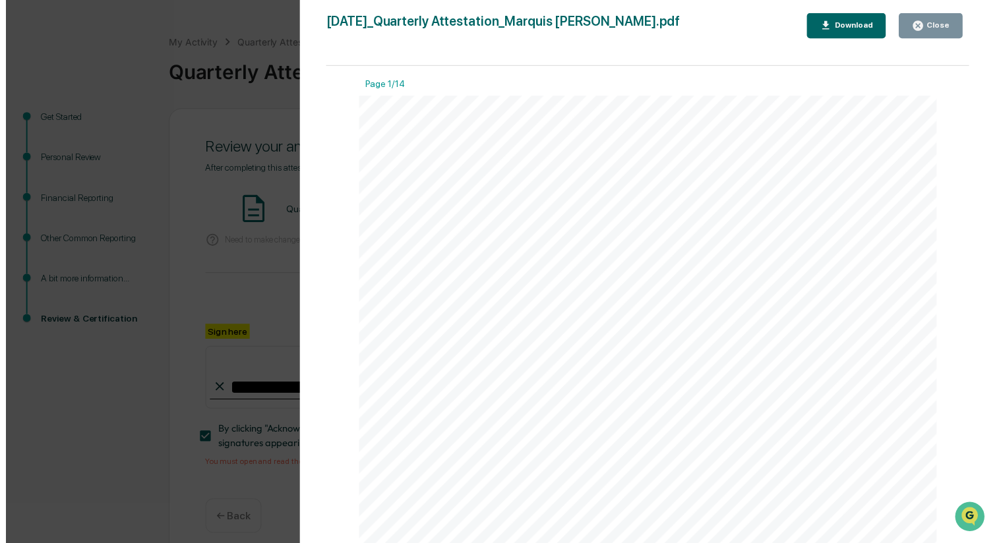
scroll to position [11529, 0]
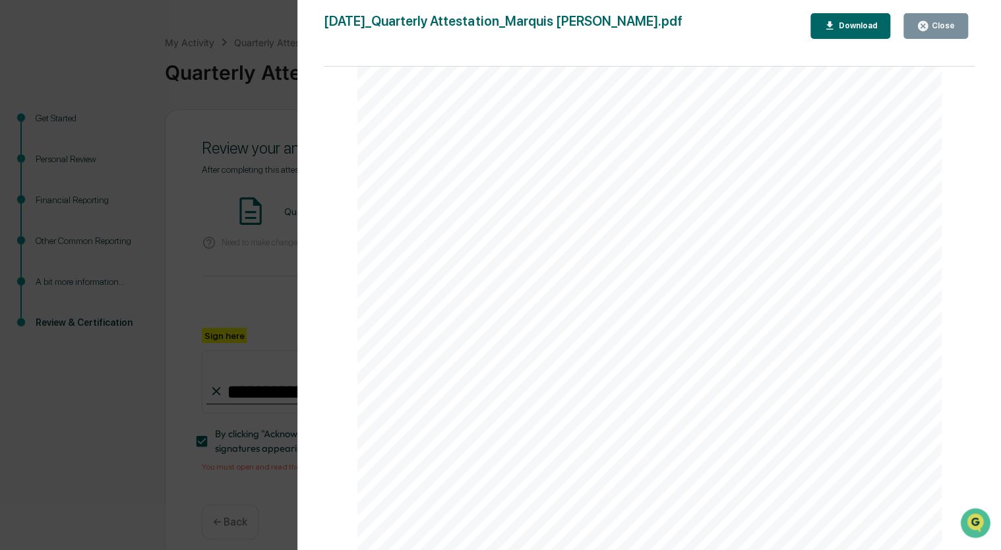
click at [920, 21] on icon "button" at bounding box center [922, 26] width 13 height 13
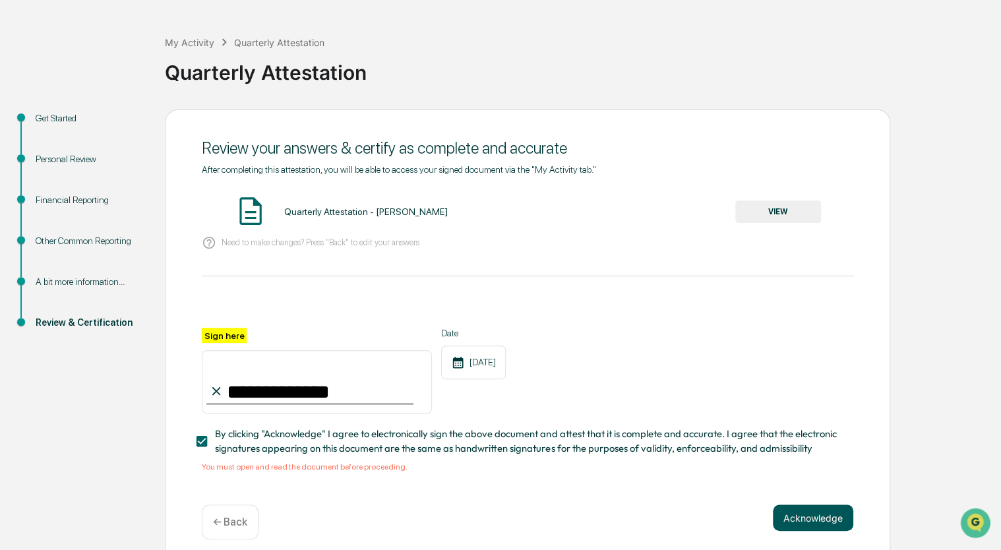
click at [787, 516] on button "Acknowledge" at bounding box center [813, 517] width 80 height 26
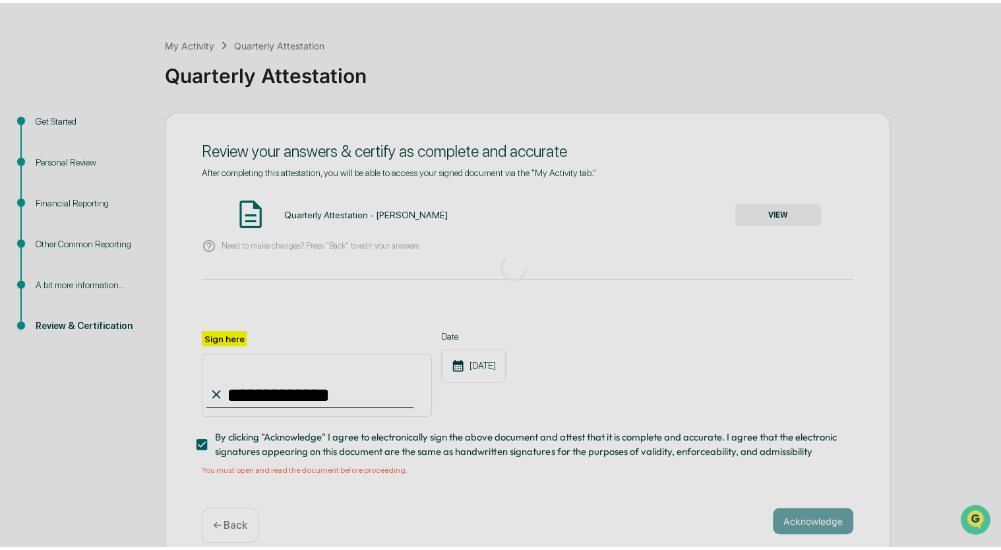
scroll to position [0, 0]
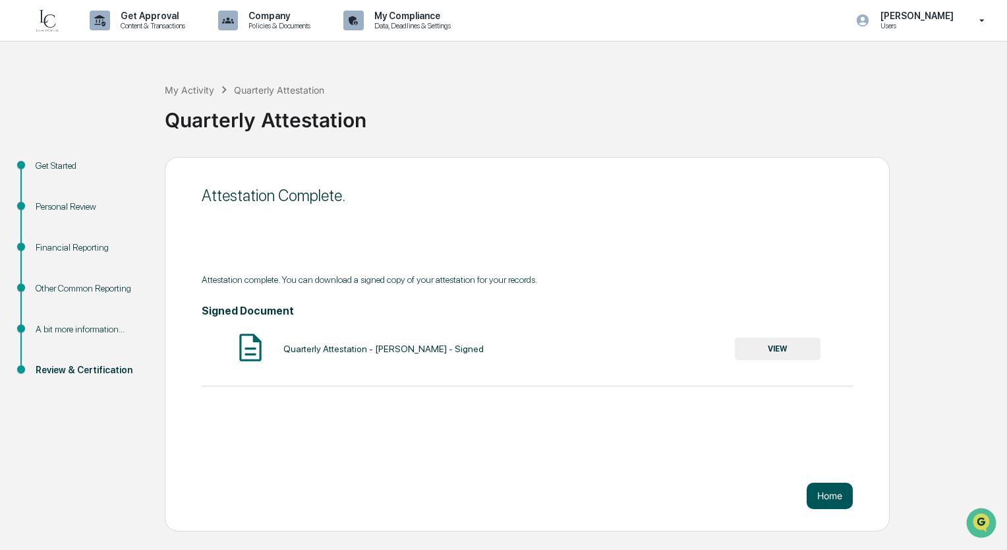
click at [843, 498] on button "Home" at bounding box center [830, 496] width 46 height 26
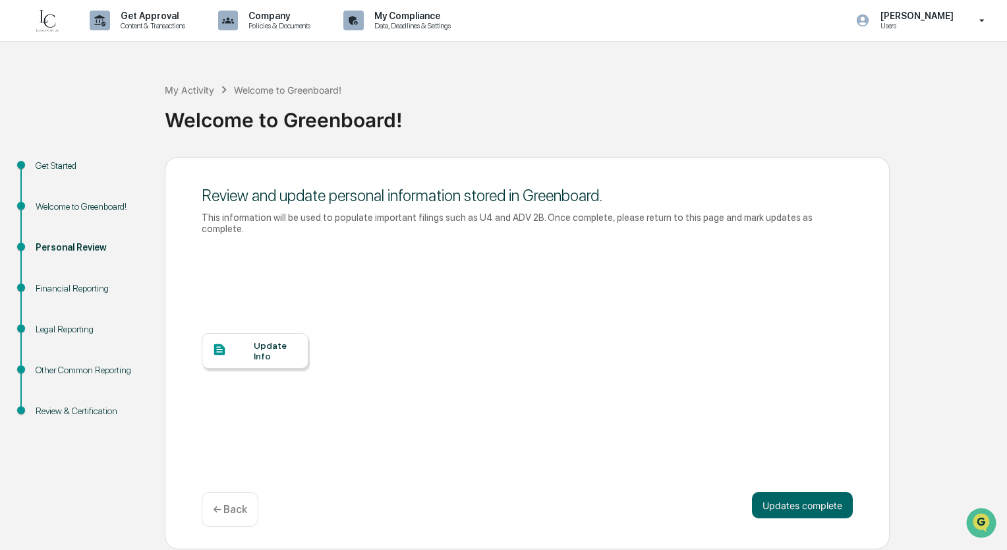
click at [989, 18] on icon at bounding box center [982, 21] width 23 height 13
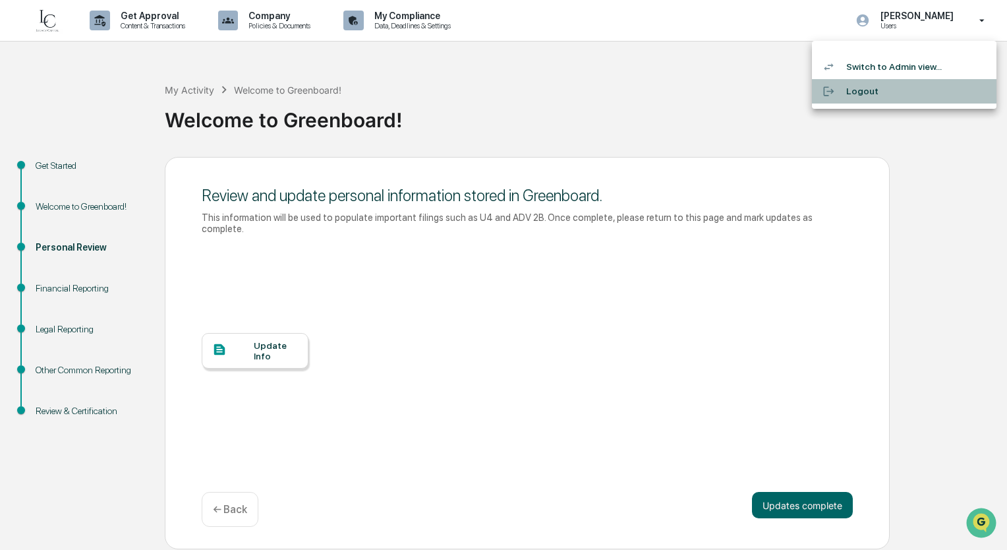
click at [841, 94] on div at bounding box center [835, 91] width 24 height 13
